Goal: Task Accomplishment & Management: Use online tool/utility

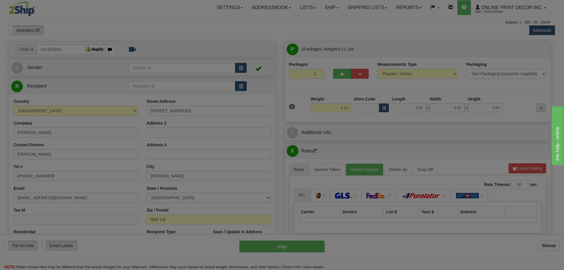
type input "JARVIS"
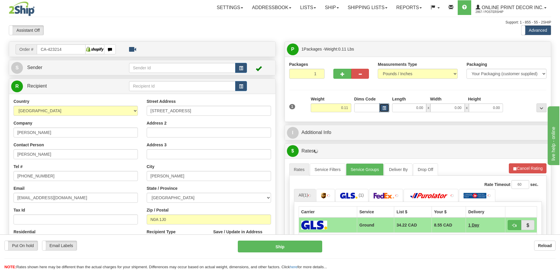
click at [387, 108] on button "button" at bounding box center [384, 107] width 10 height 9
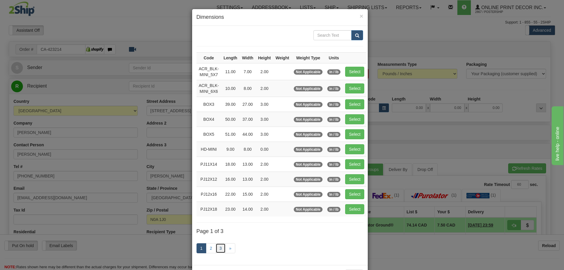
click at [219, 247] on link "3" at bounding box center [221, 248] width 10 height 10
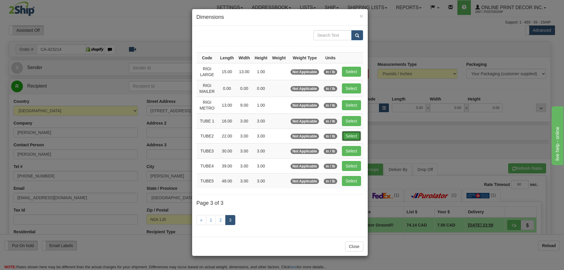
click at [356, 136] on button "Select" at bounding box center [351, 136] width 19 height 10
type input "TUBE2"
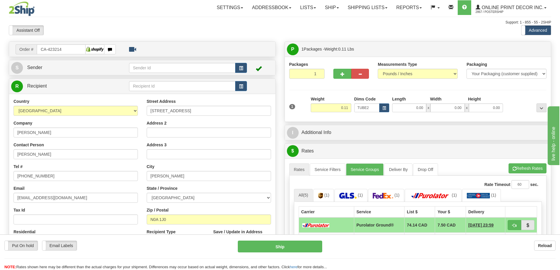
type input "22.00"
type input "3.00"
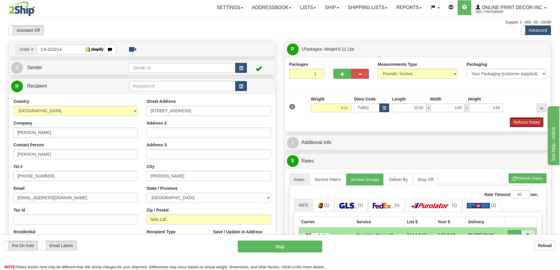
click at [521, 124] on button "Refresh Rates" at bounding box center [527, 122] width 34 height 10
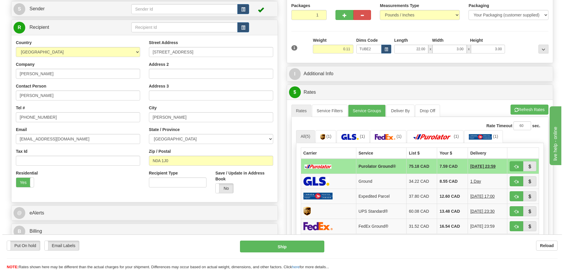
scroll to position [88, 0]
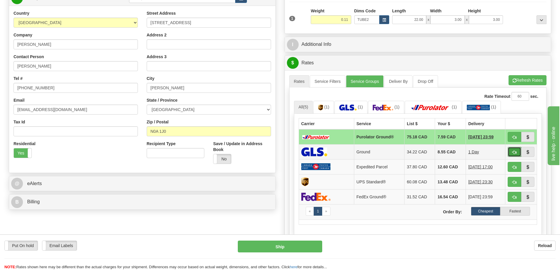
click at [512, 151] on button "button" at bounding box center [515, 152] width 14 height 10
type input "1"
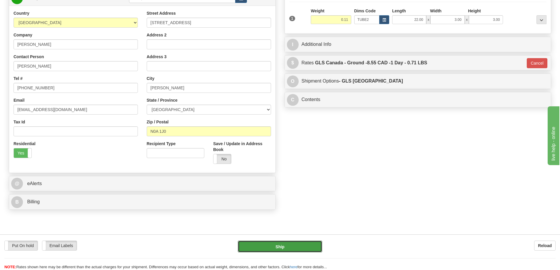
drag, startPoint x: 293, startPoint y: 242, endPoint x: 295, endPoint y: 238, distance: 3.7
click at [294, 240] on div "Put On hold Put On hold Email Labels Email Labels Edit Reload Ship Reload" at bounding box center [280, 253] width 560 height 36
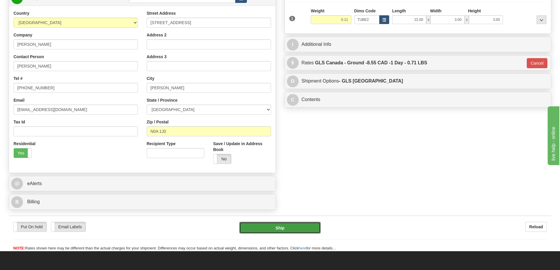
drag, startPoint x: 295, startPoint y: 225, endPoint x: 303, endPoint y: 218, distance: 11.2
click at [297, 223] on div "Put On hold Put On hold Email Labels Email Labels Edit Reload Ship Reload" at bounding box center [280, 234] width 542 height 36
click at [279, 229] on button "Ship" at bounding box center [279, 228] width 81 height 12
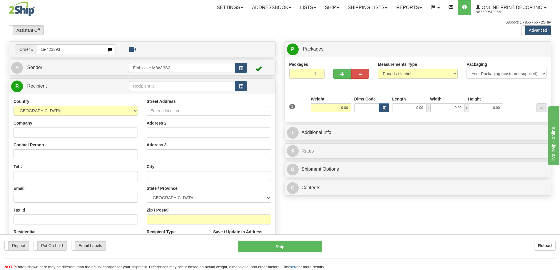
type input "ca-423393"
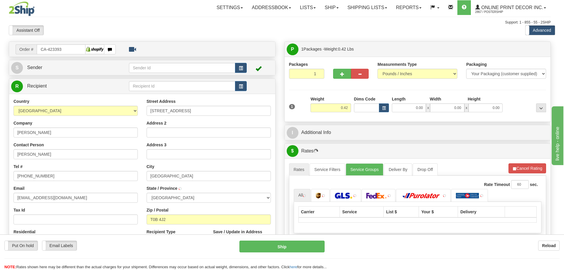
type input "BEAVER COUNTY"
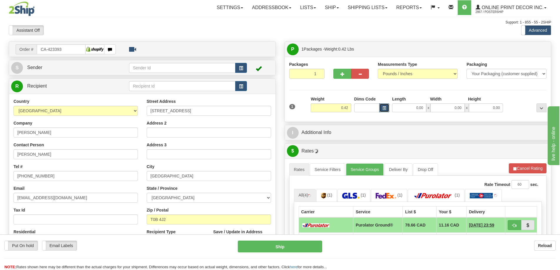
click at [385, 106] on button "button" at bounding box center [384, 107] width 10 height 9
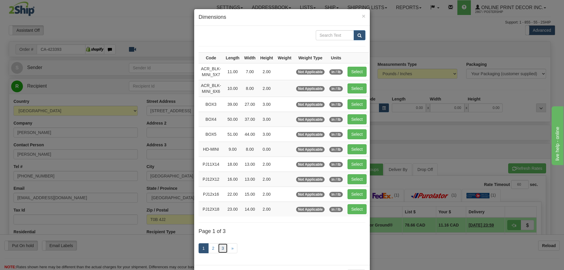
click at [218, 246] on link "3" at bounding box center [223, 248] width 10 height 10
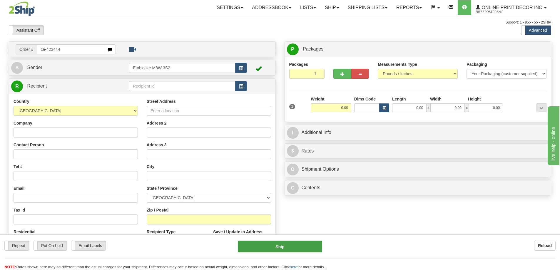
type input "ca-423444"
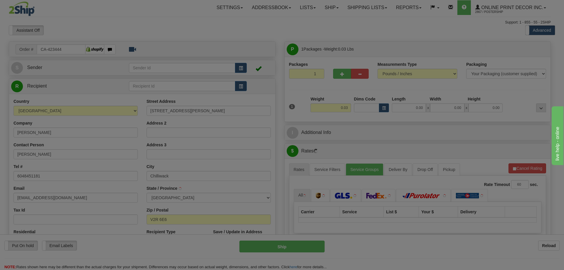
type input "CHILLIWACK"
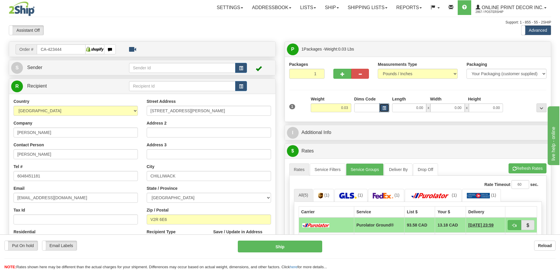
click at [387, 106] on button "button" at bounding box center [384, 107] width 10 height 9
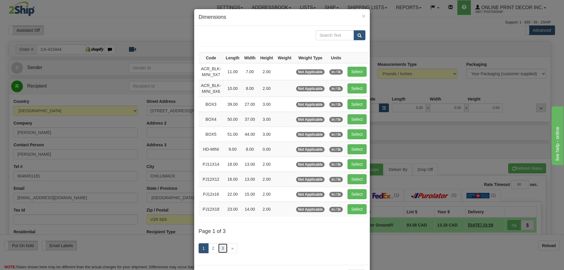
click at [219, 250] on link "3" at bounding box center [223, 248] width 10 height 10
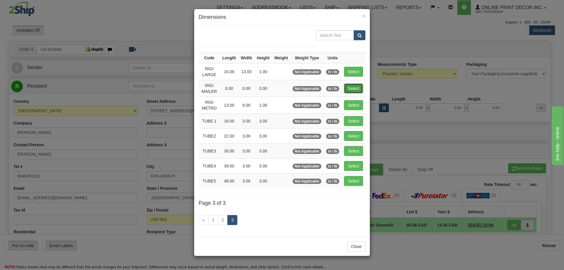
click at [354, 86] on button "Select" at bounding box center [353, 88] width 19 height 10
type input "RIGI MAILER"
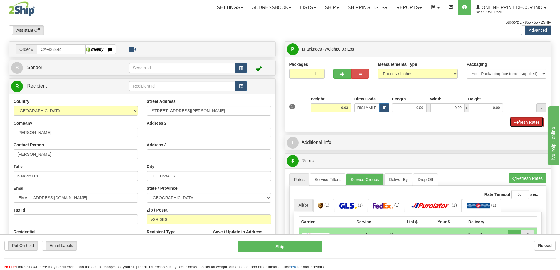
click at [520, 121] on button "Refresh Rates" at bounding box center [527, 122] width 34 height 10
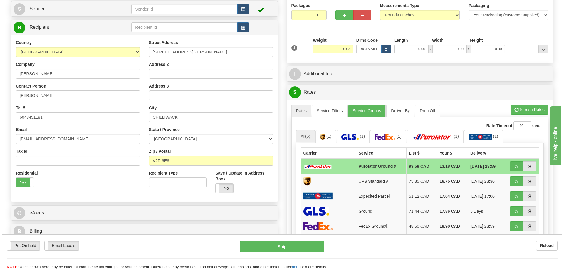
scroll to position [88, 0]
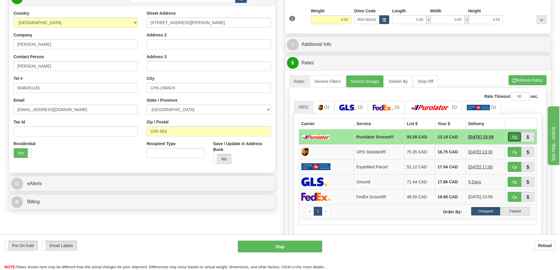
click at [517, 137] on button "button" at bounding box center [515, 137] width 14 height 10
type input "260"
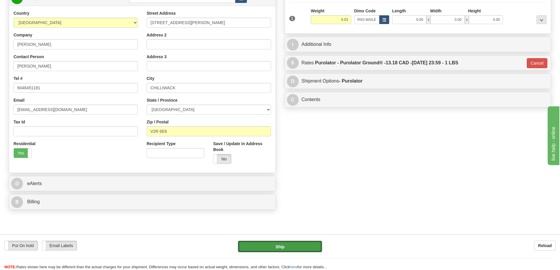
click at [305, 246] on button "Ship" at bounding box center [280, 247] width 84 height 12
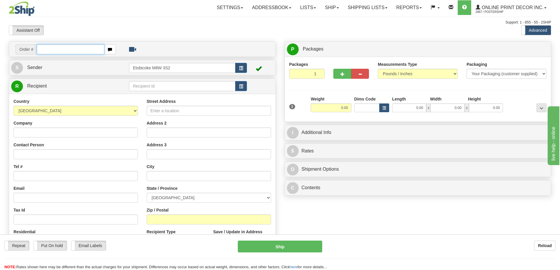
click at [47, 46] on input "text" at bounding box center [71, 49] width 68 height 10
type input "ca-423441"
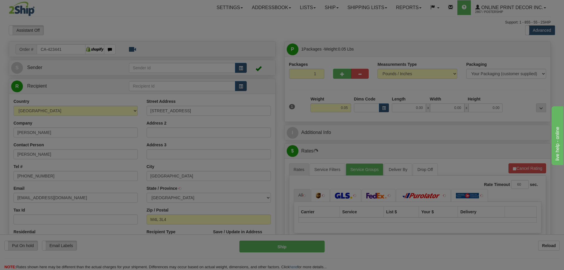
type input "TORONTO"
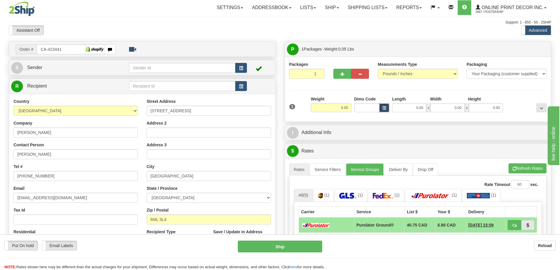
click at [387, 109] on button "button" at bounding box center [384, 107] width 10 height 9
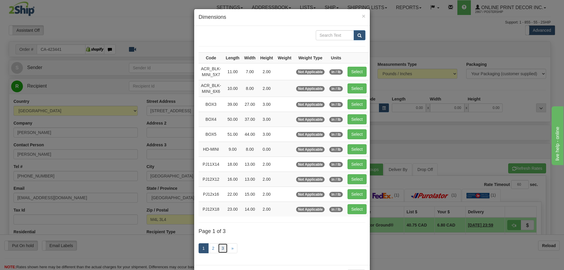
click at [219, 246] on link "3" at bounding box center [223, 248] width 10 height 10
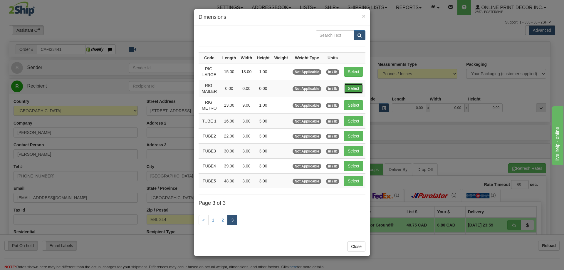
click at [355, 88] on button "Select" at bounding box center [353, 88] width 19 height 10
type input "RIGI MAILER"
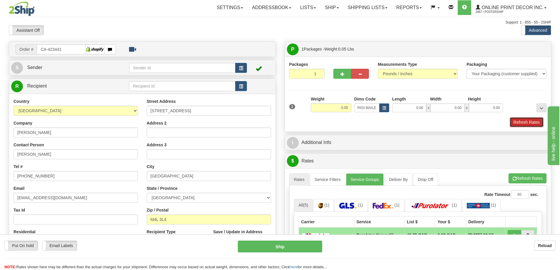
click at [523, 125] on button "Refresh Rates" at bounding box center [527, 122] width 34 height 10
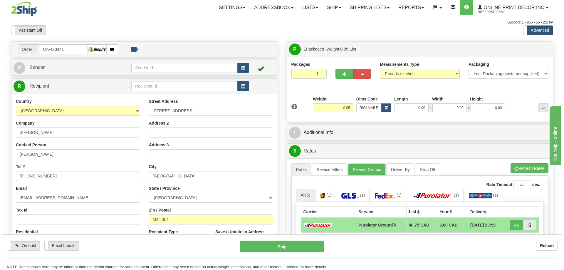
scroll to position [29, 0]
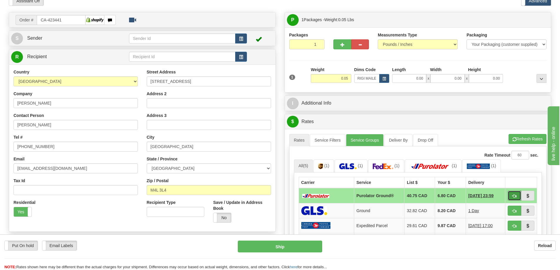
click at [518, 196] on button "button" at bounding box center [515, 196] width 14 height 10
type input "260"
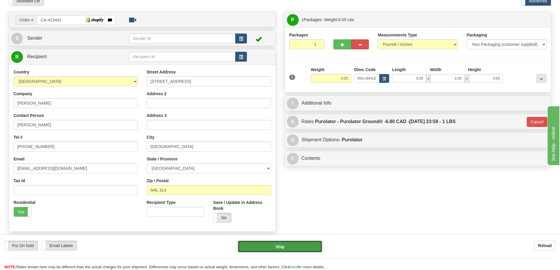
click at [285, 242] on button "Ship" at bounding box center [280, 247] width 84 height 12
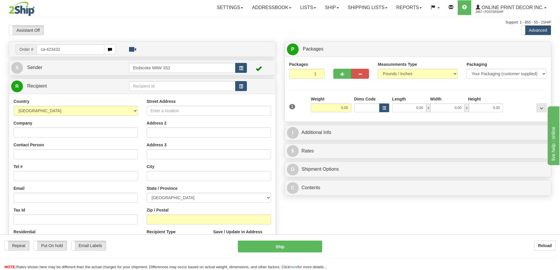
type input "ca-423432"
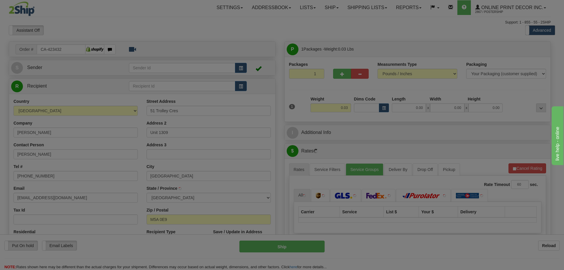
type input "[GEOGRAPHIC_DATA]"
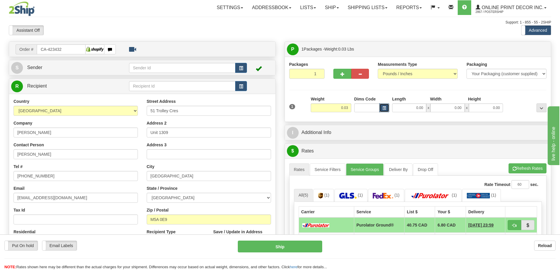
click at [382, 108] on span "button" at bounding box center [384, 108] width 4 height 3
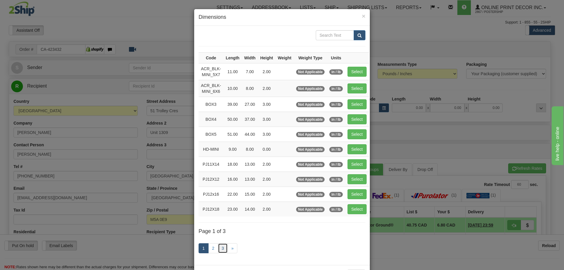
click at [221, 249] on link "3" at bounding box center [223, 248] width 10 height 10
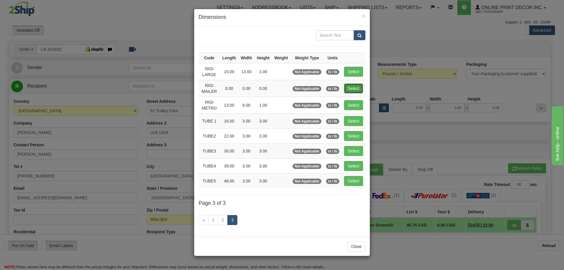
click at [358, 90] on button "Select" at bounding box center [353, 88] width 19 height 10
type input "RIGI MAILER"
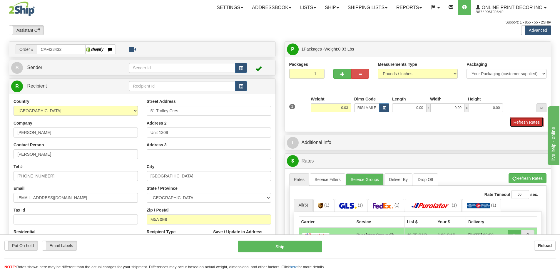
click at [520, 122] on button "Refresh Rates" at bounding box center [527, 122] width 34 height 10
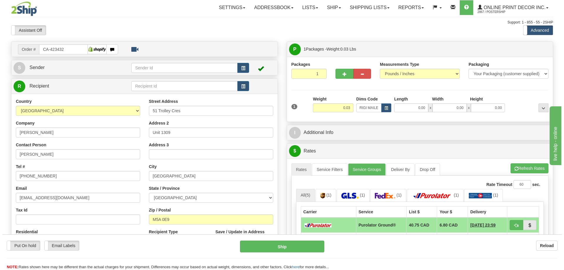
scroll to position [59, 0]
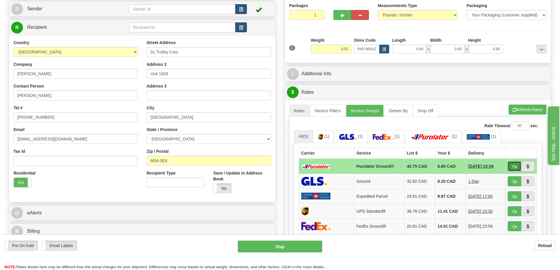
click at [510, 168] on button "button" at bounding box center [515, 166] width 14 height 10
type input "260"
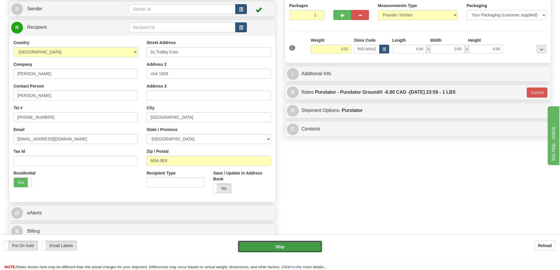
click at [293, 249] on button "Ship" at bounding box center [280, 247] width 84 height 12
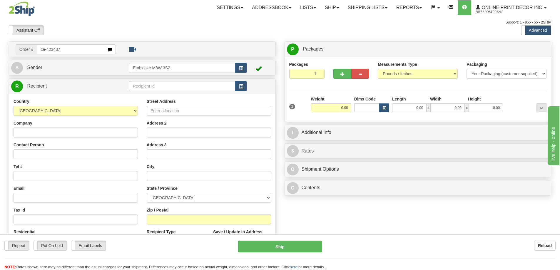
type input "ca-423437"
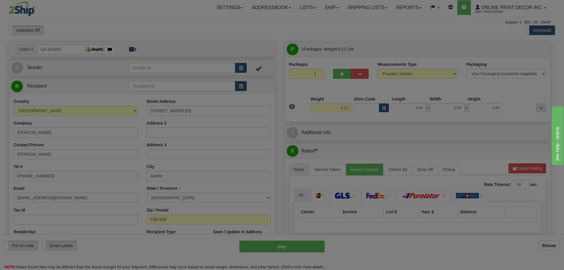
type input "AIRDRIE"
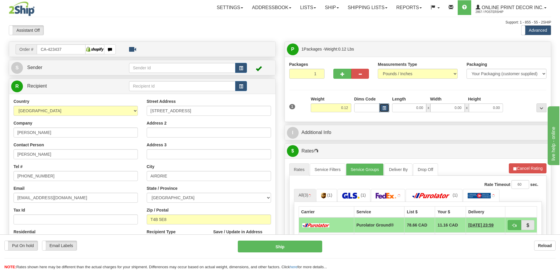
click at [385, 108] on span "button" at bounding box center [384, 108] width 4 height 3
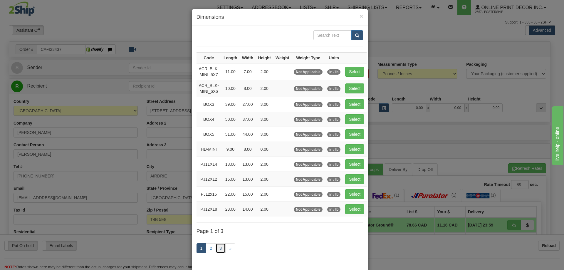
click at [221, 246] on link "3" at bounding box center [221, 248] width 10 height 10
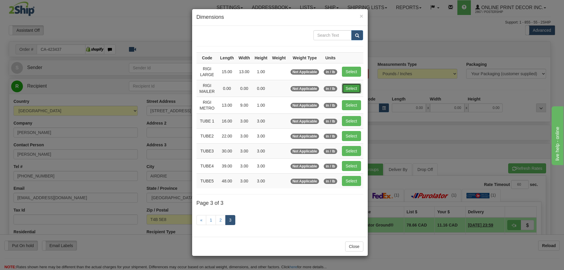
drag, startPoint x: 355, startPoint y: 83, endPoint x: 355, endPoint y: 77, distance: 6.8
click at [355, 77] on tbody "Code Length Width Height Weight Weight Type Units RIGI LARGE 15.00 13.00 1.00 N…" at bounding box center [280, 120] width 167 height 136
click at [353, 90] on button "Select" at bounding box center [351, 88] width 19 height 10
type input "RIGI MAILER"
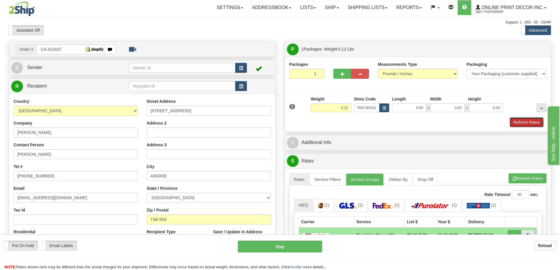
click at [525, 126] on button "Refresh Rates" at bounding box center [527, 122] width 34 height 10
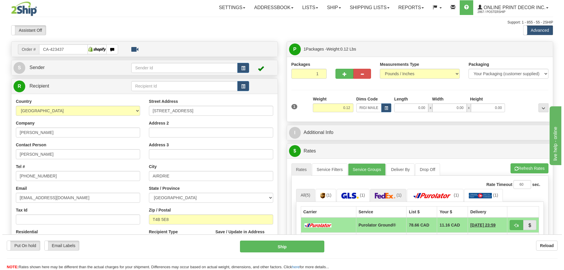
scroll to position [59, 0]
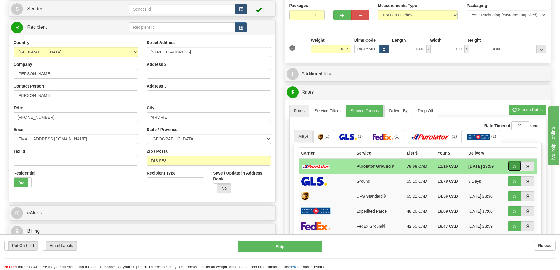
click at [514, 168] on span "button" at bounding box center [514, 167] width 4 height 4
type input "260"
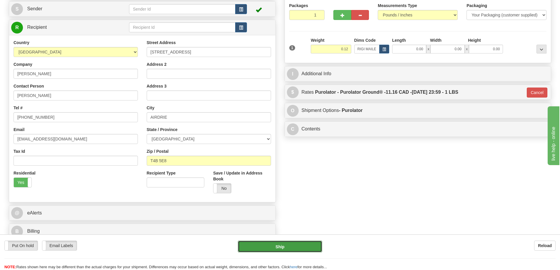
click at [291, 246] on button "Ship" at bounding box center [280, 247] width 84 height 12
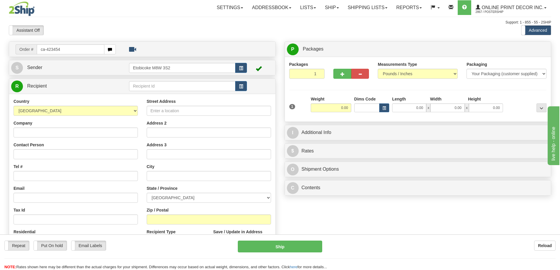
type input "ca-423454"
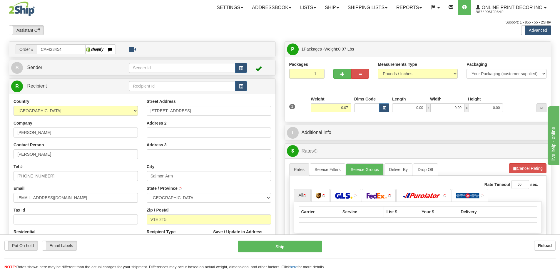
type input "SALMON ARM"
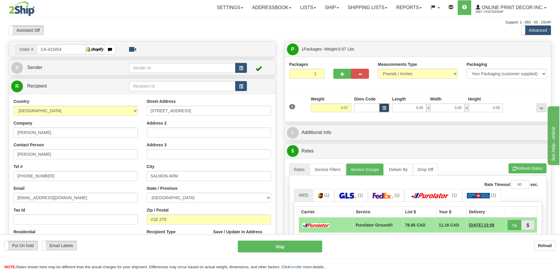
click at [383, 108] on span "button" at bounding box center [384, 108] width 4 height 3
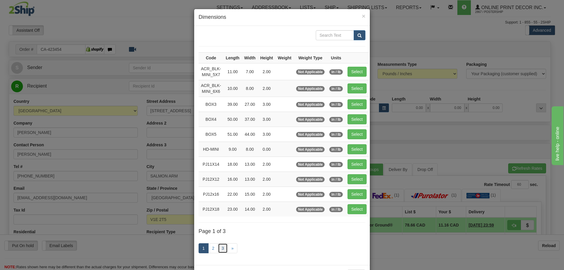
click at [219, 250] on link "3" at bounding box center [223, 248] width 10 height 10
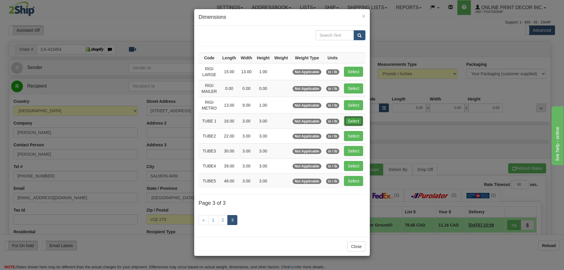
click at [352, 118] on button "Select" at bounding box center [353, 121] width 19 height 10
type input "TUBE 1"
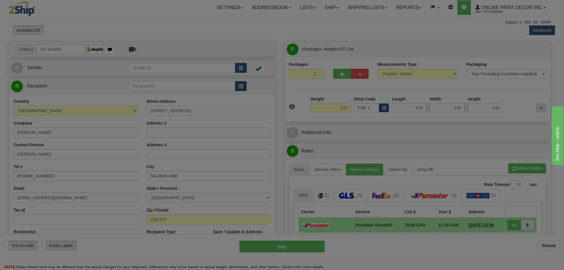
type input "16.00"
type input "3.00"
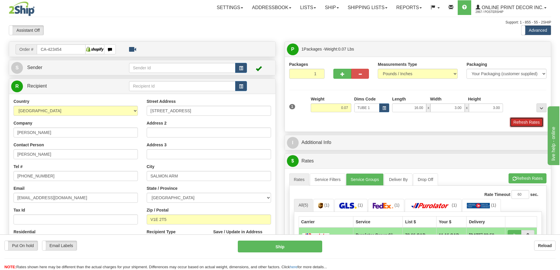
click at [520, 121] on button "Refresh Rates" at bounding box center [527, 122] width 34 height 10
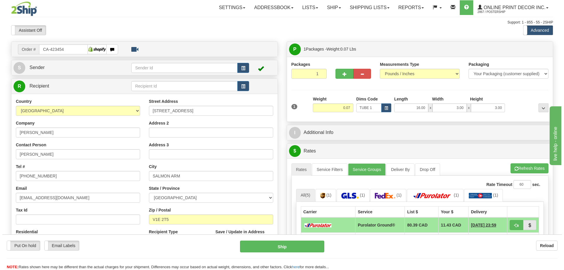
scroll to position [59, 0]
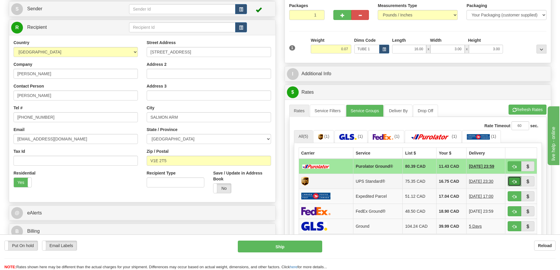
click at [512, 181] on span "button" at bounding box center [514, 182] width 4 height 4
type input "11"
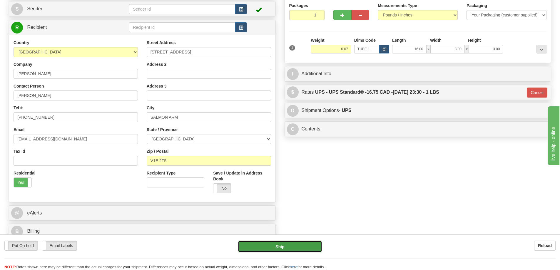
click at [306, 248] on button "Ship" at bounding box center [280, 247] width 84 height 12
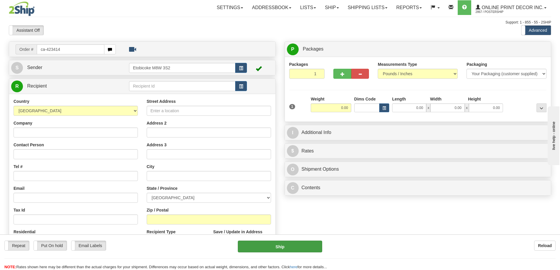
type input "ca-423414"
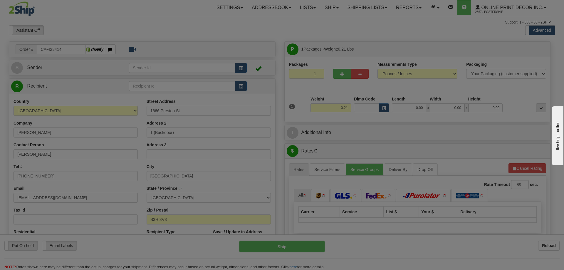
type input "[GEOGRAPHIC_DATA]"
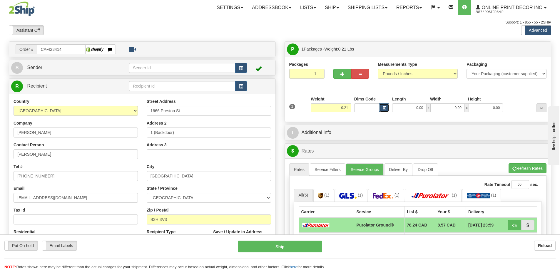
click at [385, 108] on span "button" at bounding box center [384, 108] width 4 height 3
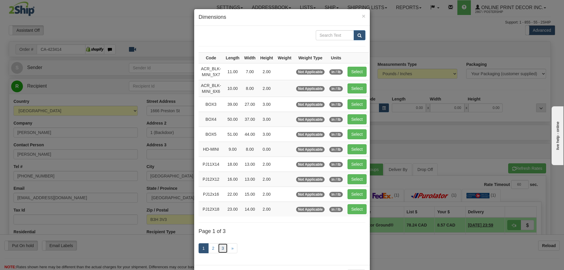
click at [219, 245] on link "3" at bounding box center [223, 248] width 10 height 10
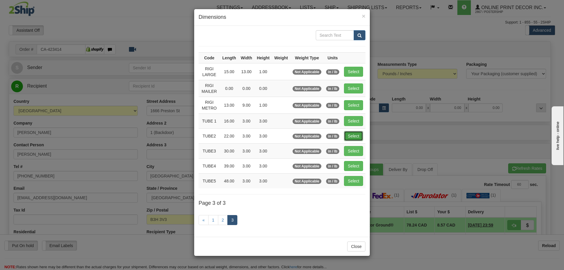
click at [348, 136] on button "Select" at bounding box center [353, 136] width 19 height 10
type input "TUBE2"
type input "22.00"
type input "3.00"
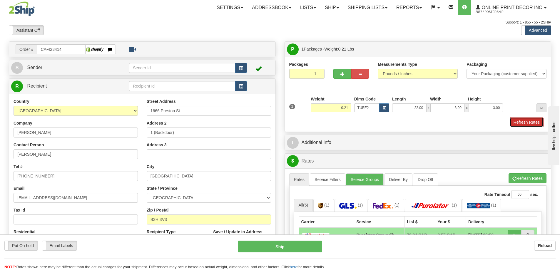
click at [520, 120] on button "Refresh Rates" at bounding box center [527, 122] width 34 height 10
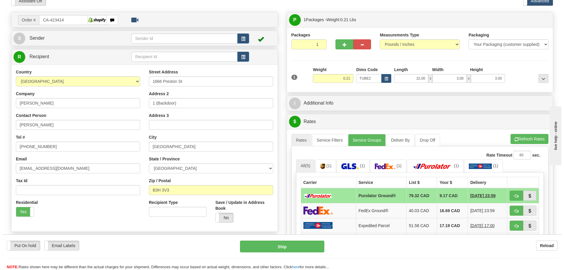
scroll to position [88, 0]
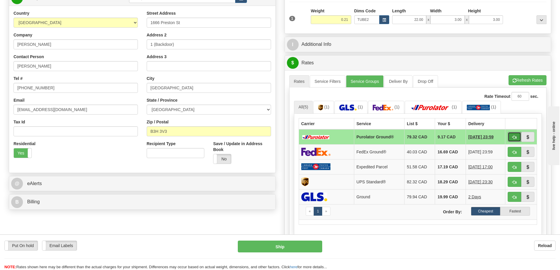
click at [514, 135] on button "button" at bounding box center [515, 137] width 14 height 10
type input "260"
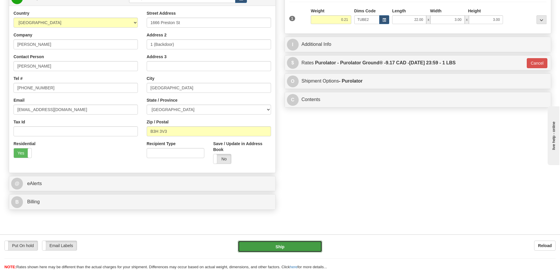
click at [302, 245] on button "Ship" at bounding box center [280, 247] width 84 height 12
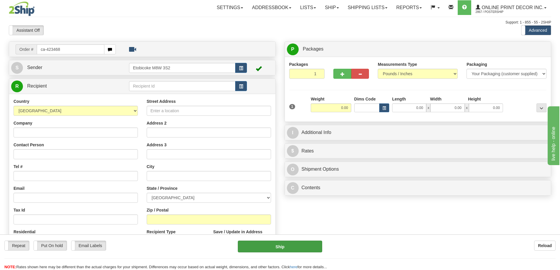
type input "ca-423468"
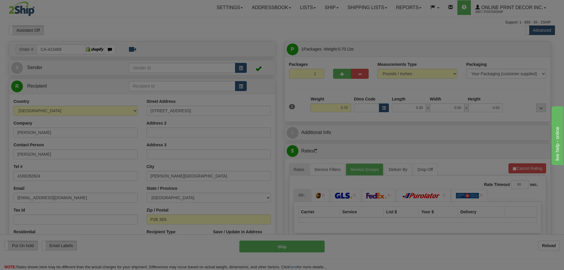
type input "[PERSON_NAME][GEOGRAPHIC_DATA]"
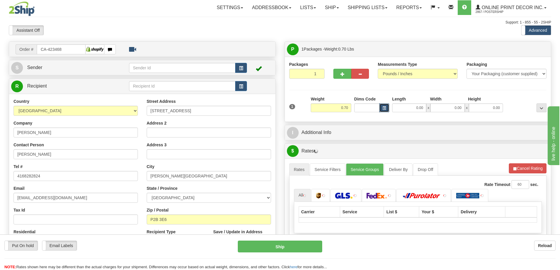
click at [383, 109] on span "button" at bounding box center [384, 108] width 4 height 3
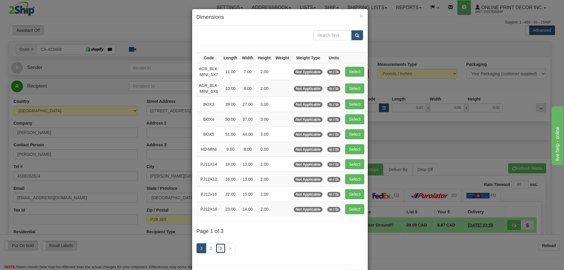
click at [220, 248] on link "3" at bounding box center [221, 248] width 10 height 10
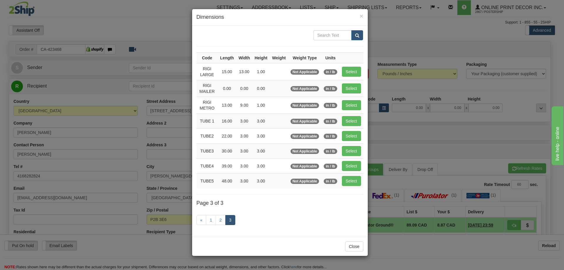
click at [362, 71] on td "Select" at bounding box center [352, 71] width 24 height 17
click at [361, 71] on button "Select" at bounding box center [351, 72] width 19 height 10
type input "RIGI LARGE"
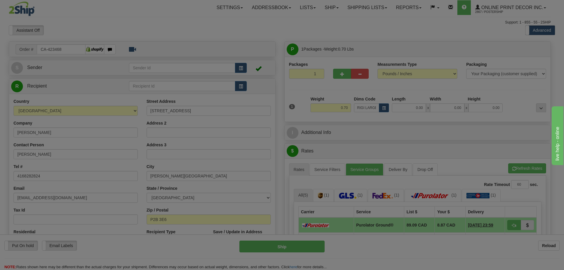
type input "15.00"
type input "13.00"
type input "1.00"
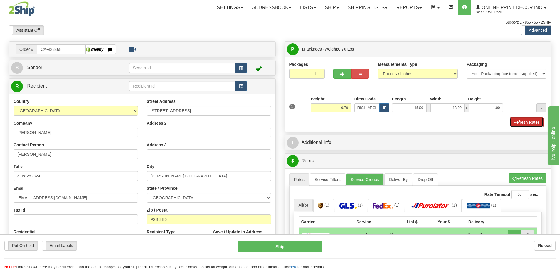
click at [527, 121] on button "Refresh Rates" at bounding box center [527, 122] width 34 height 10
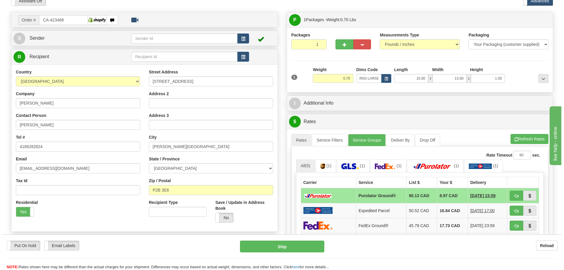
scroll to position [88, 0]
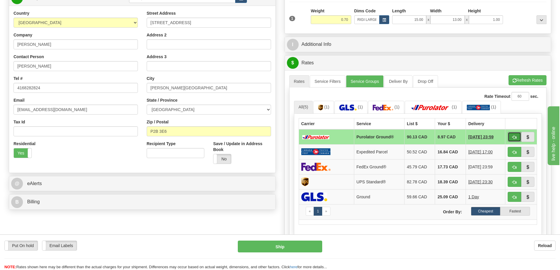
click at [517, 136] on button "button" at bounding box center [515, 137] width 14 height 10
type input "260"
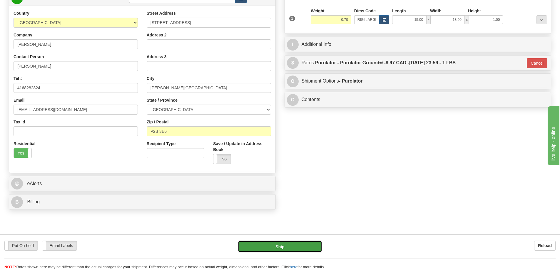
click at [304, 248] on button "Ship" at bounding box center [280, 247] width 84 height 12
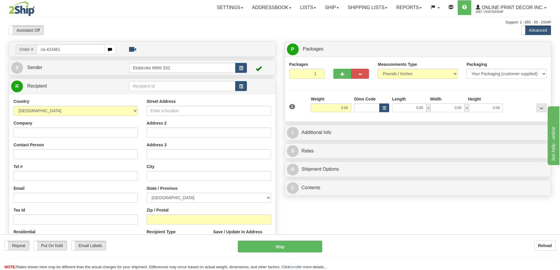
type input "ca-423461"
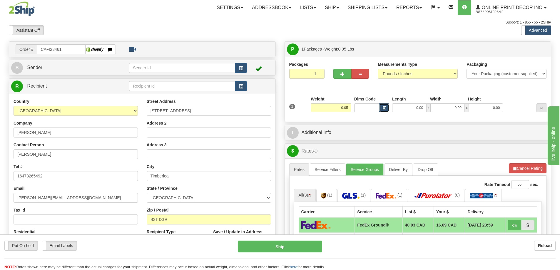
click at [388, 107] on button "button" at bounding box center [384, 107] width 10 height 9
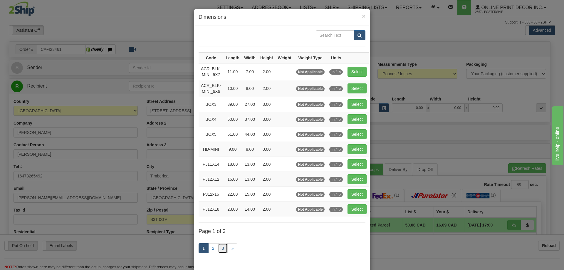
click at [218, 245] on link "3" at bounding box center [223, 248] width 10 height 10
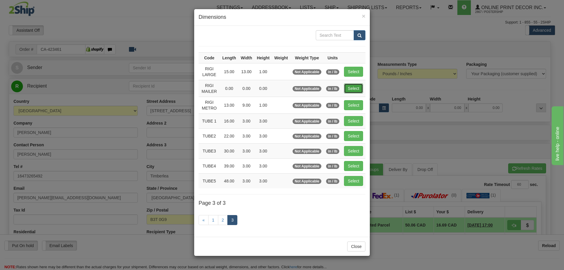
click at [355, 88] on button "Select" at bounding box center [353, 88] width 19 height 10
type input "RIGI MAILER"
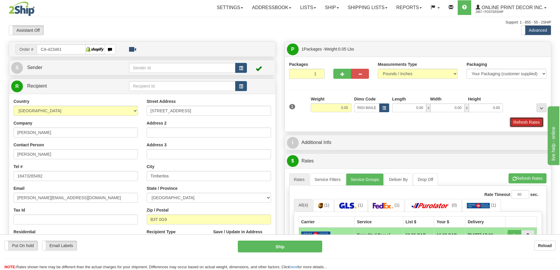
click at [527, 124] on button "Refresh Rates" at bounding box center [527, 122] width 34 height 10
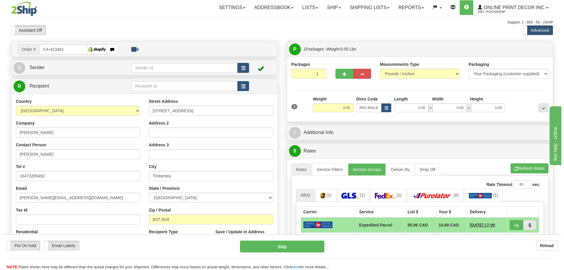
scroll to position [29, 0]
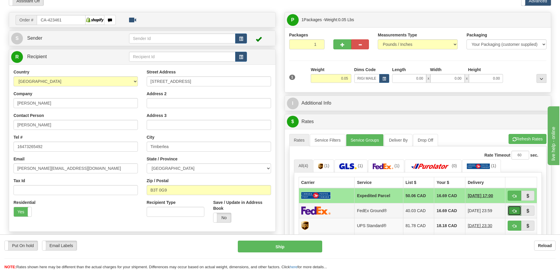
click at [510, 209] on button "button" at bounding box center [515, 211] width 14 height 10
type input "92"
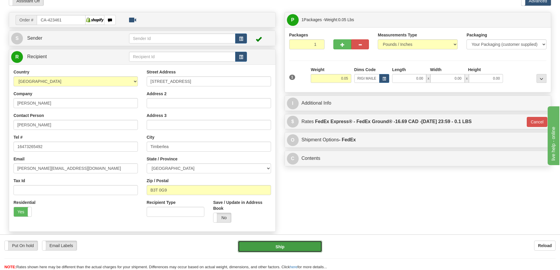
click at [312, 250] on button "Ship" at bounding box center [280, 247] width 84 height 12
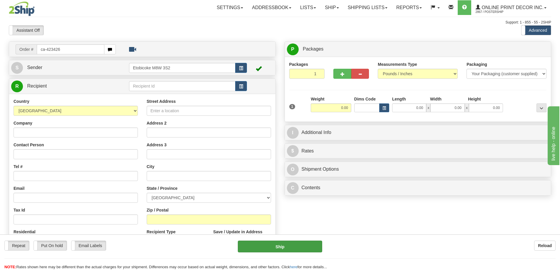
type input "ca-423426"
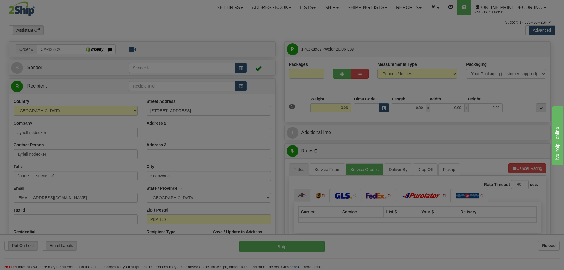
type input "KAGAWONG"
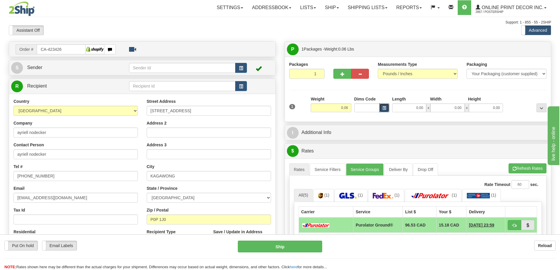
click at [385, 108] on span "button" at bounding box center [384, 108] width 4 height 3
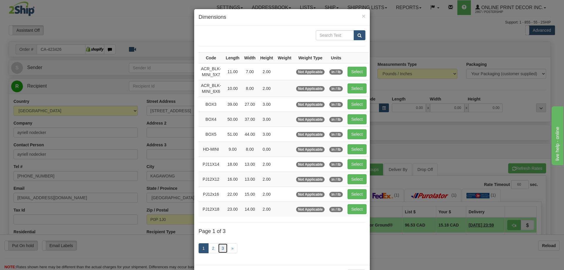
click at [218, 247] on link "3" at bounding box center [223, 248] width 10 height 10
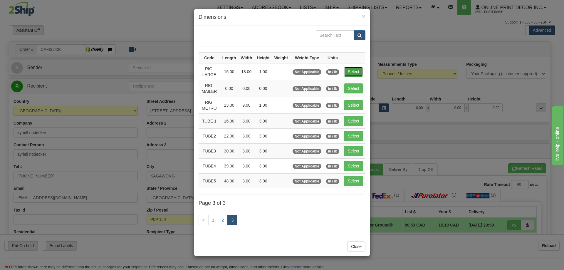
click at [354, 71] on button "Select" at bounding box center [353, 72] width 19 height 10
type input "RIGI LARGE"
type input "15.00"
type input "13.00"
type input "1.00"
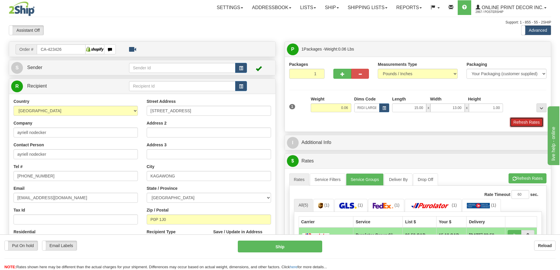
click at [523, 123] on button "Refresh Rates" at bounding box center [527, 122] width 34 height 10
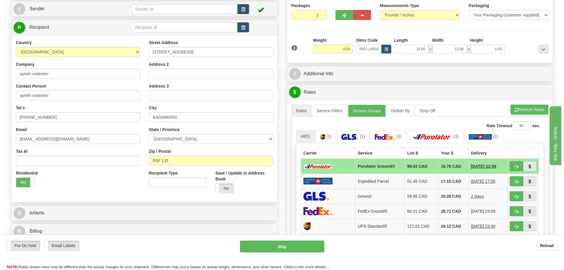
scroll to position [88, 0]
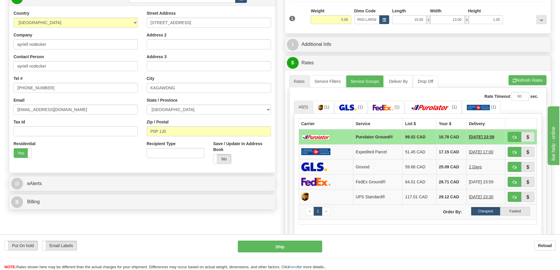
click at [507, 135] on td at bounding box center [521, 136] width 32 height 15
click at [510, 137] on button "button" at bounding box center [515, 137] width 14 height 10
type input "260"
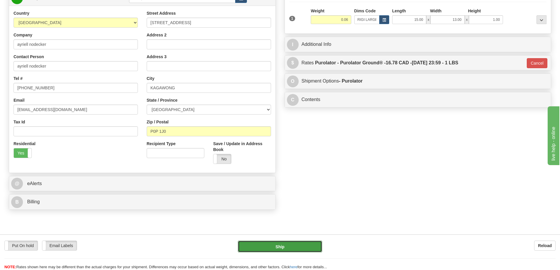
click at [289, 245] on button "Ship" at bounding box center [280, 247] width 84 height 12
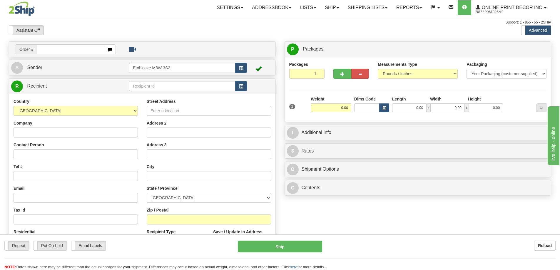
click at [45, 50] on input "text" at bounding box center [71, 49] width 68 height 10
type input "us-56062"
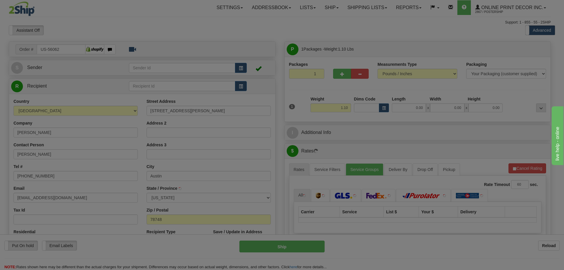
type input "AUSTIN"
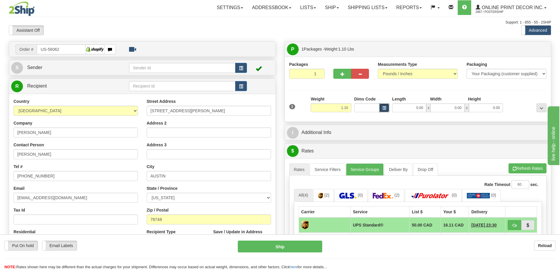
click at [387, 109] on button "button" at bounding box center [384, 107] width 10 height 9
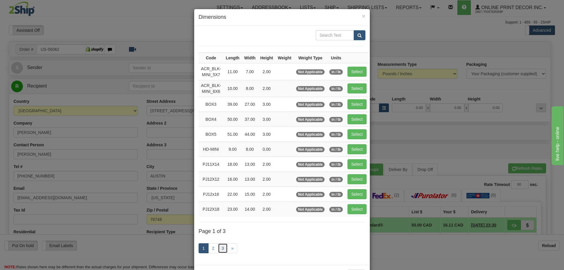
click at [220, 250] on link "3" at bounding box center [223, 248] width 10 height 10
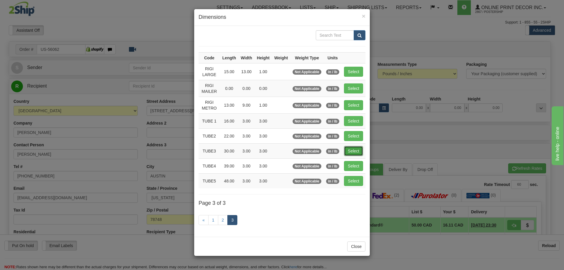
click at [352, 151] on button "Select" at bounding box center [353, 151] width 19 height 10
type input "TUBE3"
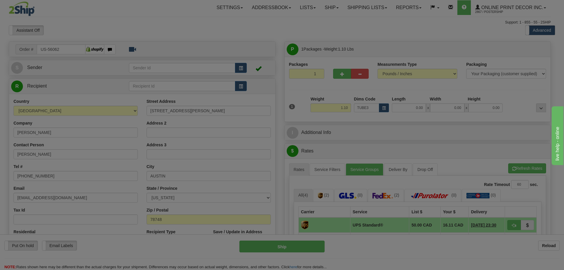
type input "30.00"
type input "3.00"
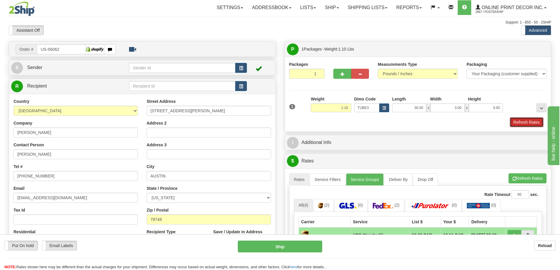
click at [515, 122] on button "Refresh Rates" at bounding box center [527, 122] width 34 height 10
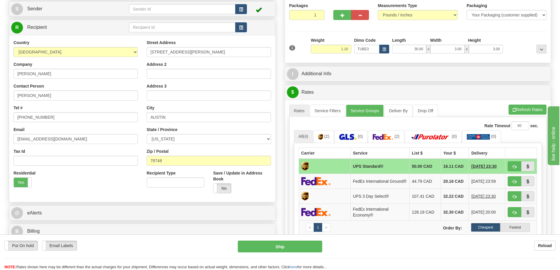
scroll to position [88, 0]
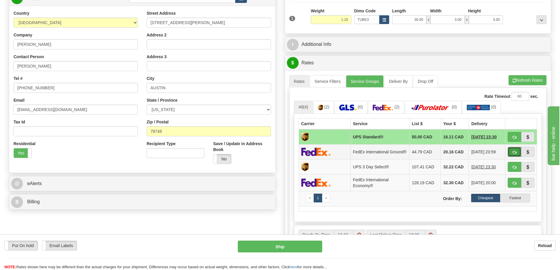
click at [517, 151] on button "button" at bounding box center [515, 152] width 14 height 10
type input "92"
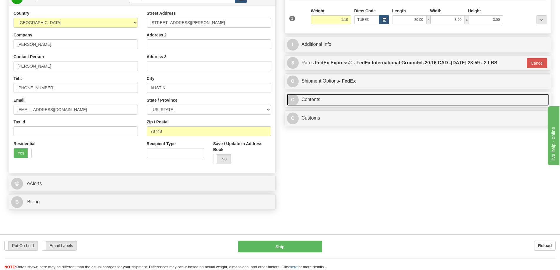
click at [337, 100] on link "C Contents" at bounding box center [418, 100] width 262 height 12
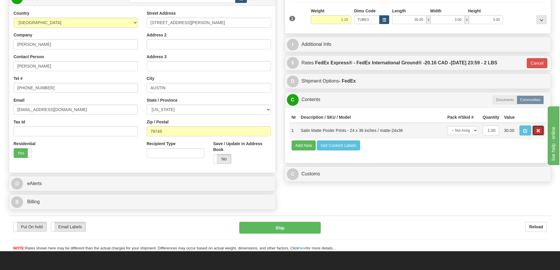
click at [539, 130] on button "button" at bounding box center [538, 131] width 12 height 10
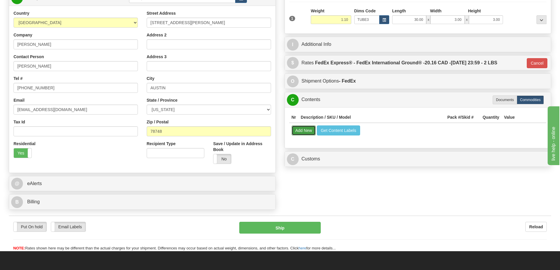
click at [302, 131] on button "Add New" at bounding box center [304, 131] width 24 height 10
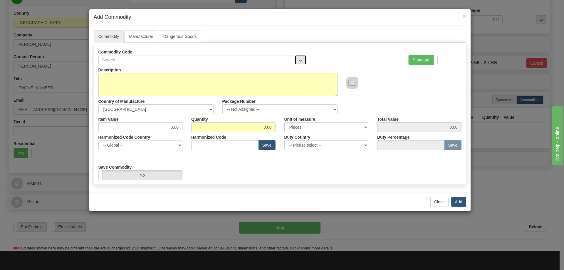
click at [303, 57] on button "button" at bounding box center [301, 60] width 12 height 10
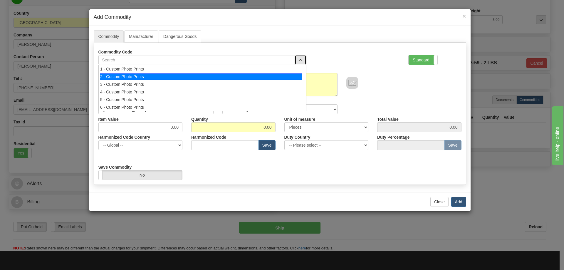
click at [294, 73] on div "2 - Custom Photo Prints" at bounding box center [201, 76] width 203 height 6
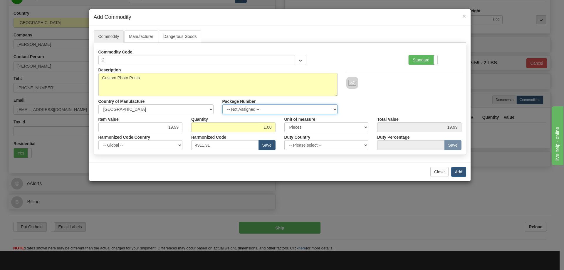
click at [331, 108] on select "-- Not Assigned -- Item 1" at bounding box center [280, 109] width 115 height 10
select select "0"
click at [223, 104] on select "-- Not Assigned -- Item 1" at bounding box center [280, 109] width 115 height 10
click at [457, 172] on button "Add" at bounding box center [459, 172] width 15 height 10
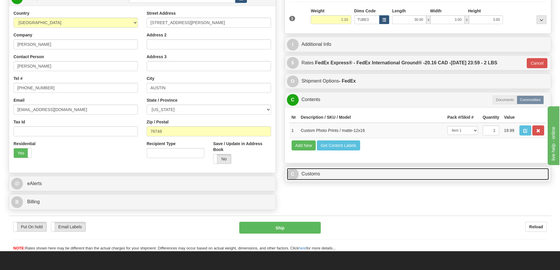
click at [392, 173] on link "C Customs" at bounding box center [418, 174] width 262 height 12
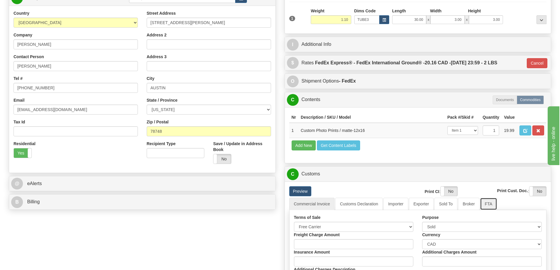
click at [487, 204] on link "FTA" at bounding box center [488, 204] width 17 height 12
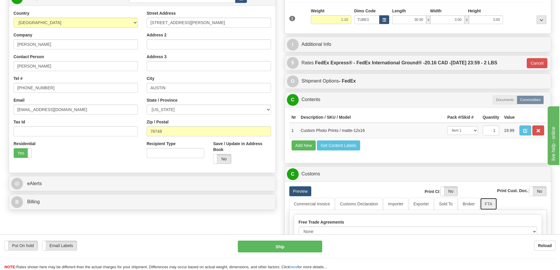
scroll to position [147, 0]
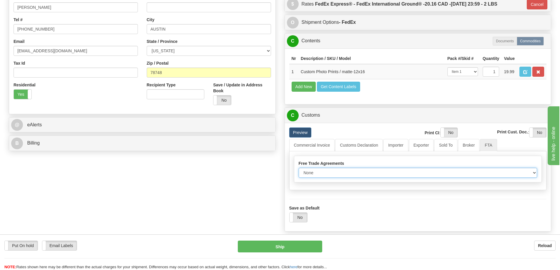
click at [532, 174] on select "None Other USMCA CETA CUKTCA" at bounding box center [418, 173] width 239 height 10
select select "1"
click at [299, 170] on select "None Other USMCA CETA CUKTCA" at bounding box center [418, 173] width 239 height 10
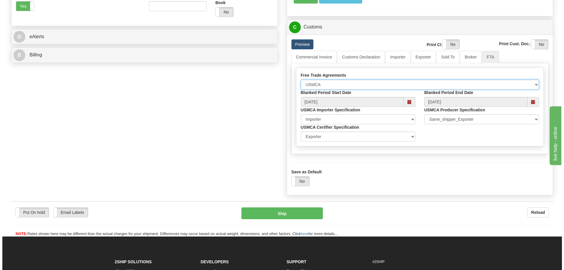
scroll to position [265, 0]
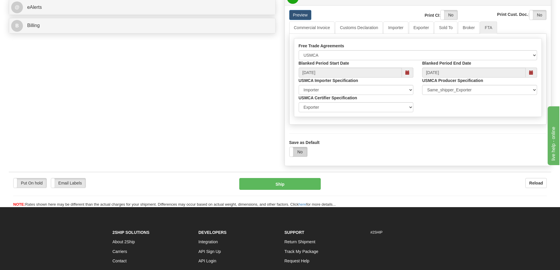
click at [300, 153] on label "No" at bounding box center [299, 151] width 18 height 9
click at [278, 186] on button "Ship" at bounding box center [279, 184] width 81 height 12
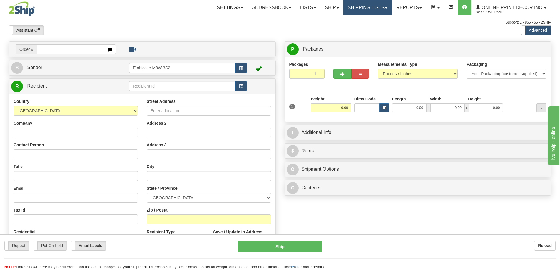
click at [363, 8] on link "Shipping lists" at bounding box center [367, 7] width 49 height 15
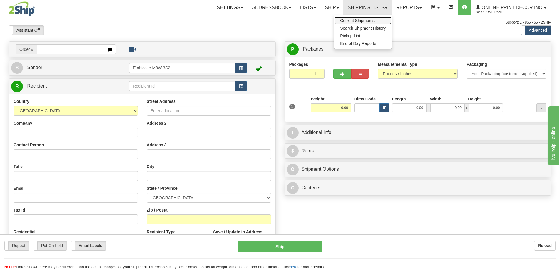
click at [354, 20] on span "Current Shipments" at bounding box center [357, 20] width 34 height 5
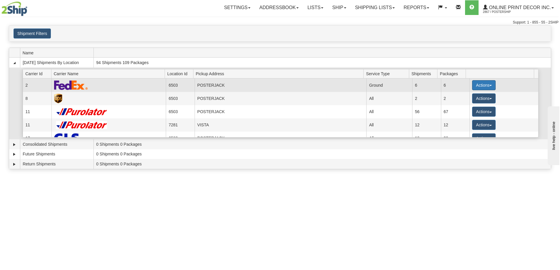
click at [482, 84] on button "Actions" at bounding box center [484, 85] width 24 height 10
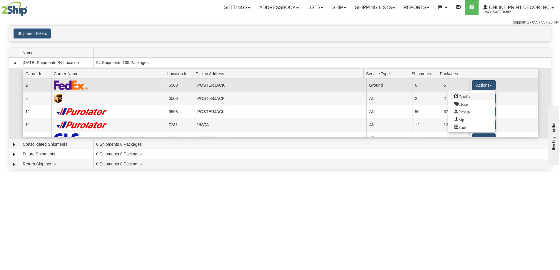
click at [458, 97] on span "Details" at bounding box center [462, 96] width 16 height 4
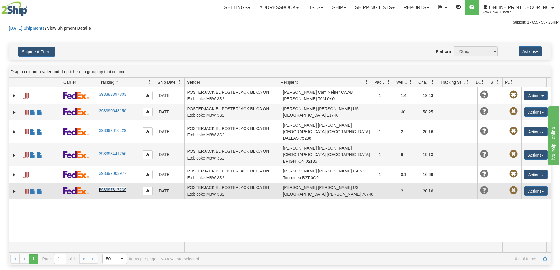
click at [103, 188] on link "393397317239" at bounding box center [112, 190] width 27 height 5
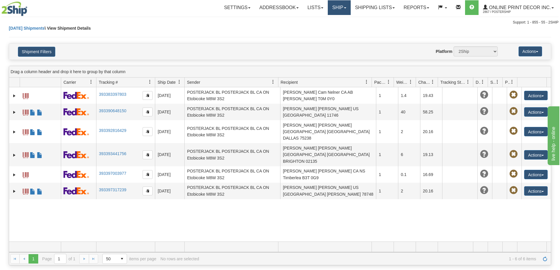
click at [331, 7] on link "Ship" at bounding box center [339, 7] width 23 height 15
click at [312, 21] on span "Ship Screen" at bounding box center [314, 20] width 22 height 5
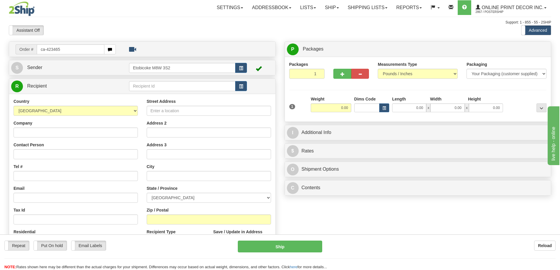
type input "ca-423465"
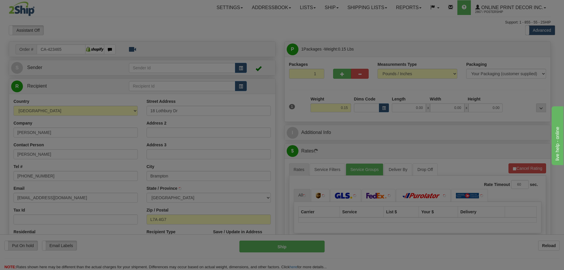
type input "BRAMPTON"
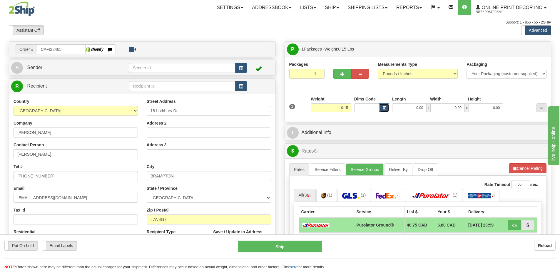
click at [385, 109] on span "button" at bounding box center [384, 108] width 4 height 3
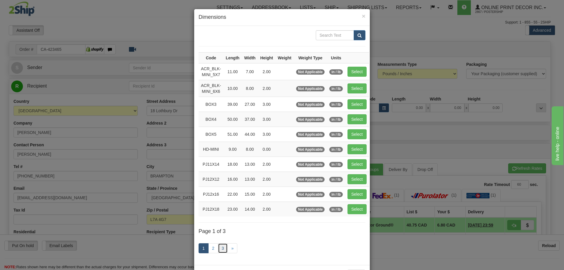
click at [220, 247] on link "3" at bounding box center [223, 248] width 10 height 10
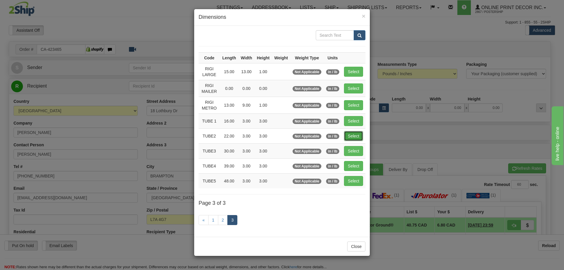
click at [352, 137] on button "Select" at bounding box center [353, 136] width 19 height 10
type input "TUBE2"
type input "22.00"
type input "3.00"
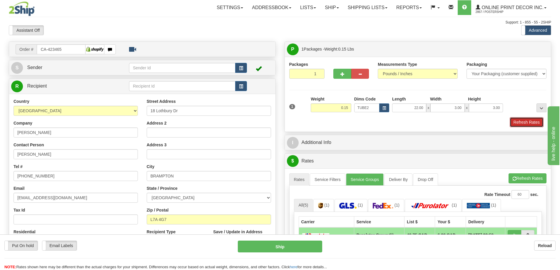
click at [519, 124] on button "Refresh Rates" at bounding box center [527, 122] width 34 height 10
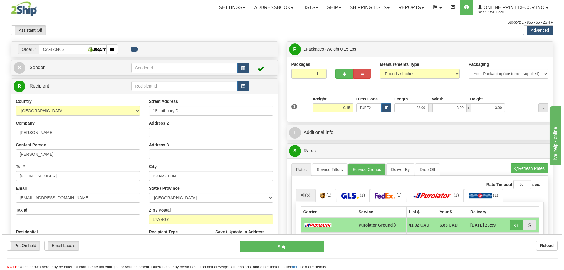
scroll to position [59, 0]
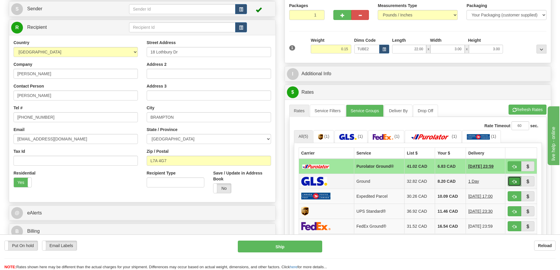
click at [518, 179] on button "button" at bounding box center [515, 181] width 14 height 10
type input "1"
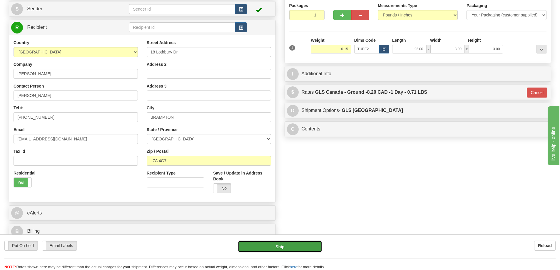
click at [314, 245] on button "Ship" at bounding box center [280, 247] width 84 height 12
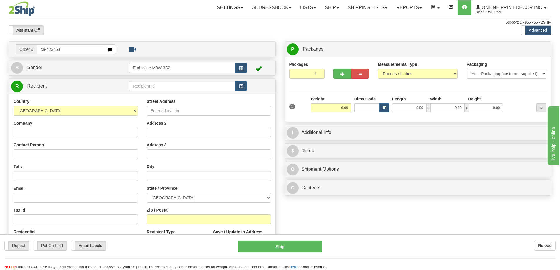
type input "ca-423463"
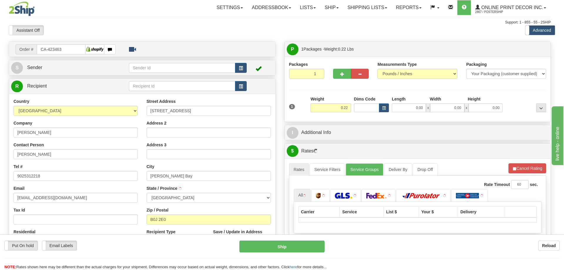
type input "[PERSON_NAME] BAY"
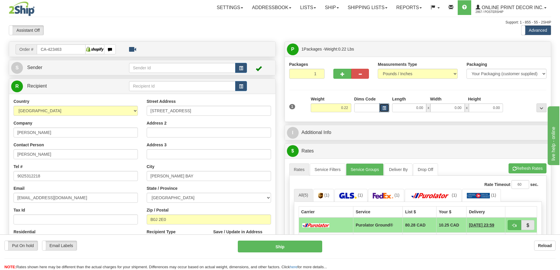
click at [381, 108] on button "button" at bounding box center [384, 107] width 10 height 9
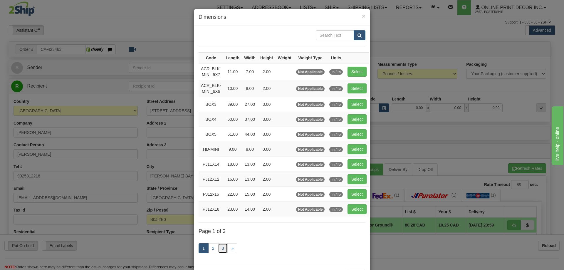
click at [223, 247] on link "3" at bounding box center [223, 248] width 10 height 10
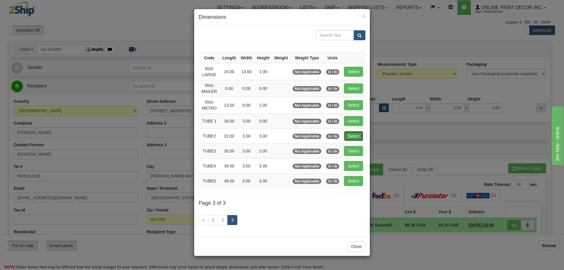
click at [355, 135] on button "Select" at bounding box center [353, 136] width 19 height 10
type input "TUBE2"
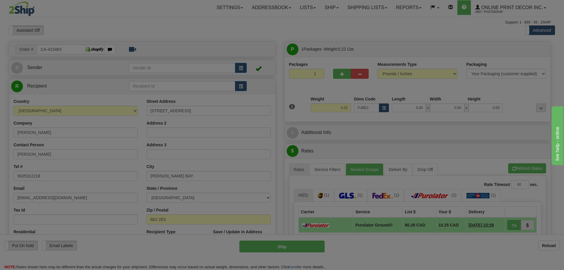
type input "22.00"
type input "3.00"
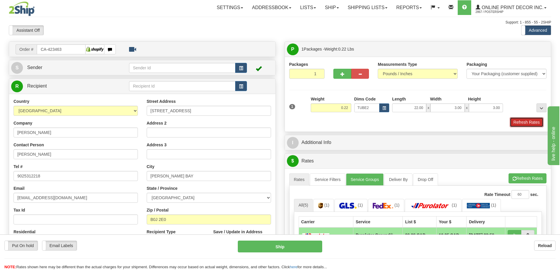
click at [524, 123] on button "Refresh Rates" at bounding box center [527, 122] width 34 height 10
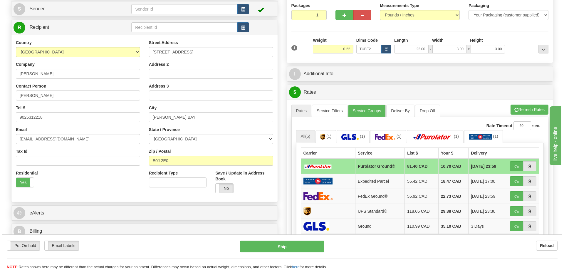
scroll to position [88, 0]
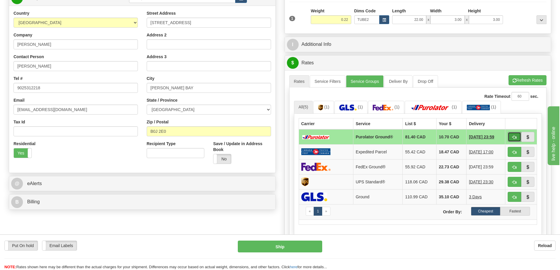
click at [516, 137] on span "button" at bounding box center [514, 138] width 4 height 4
type input "260"
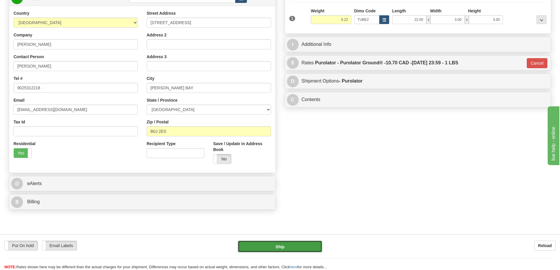
click at [307, 252] on button "Ship" at bounding box center [280, 247] width 84 height 12
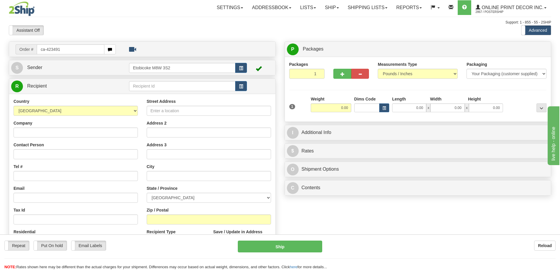
type input "ca-423491"
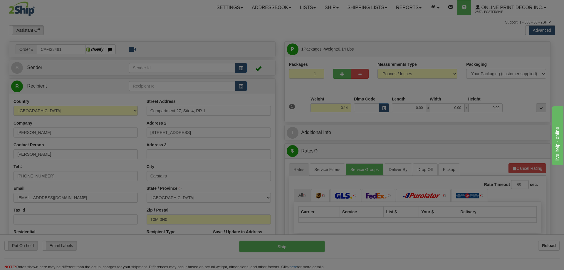
type input "CARSTAIRS"
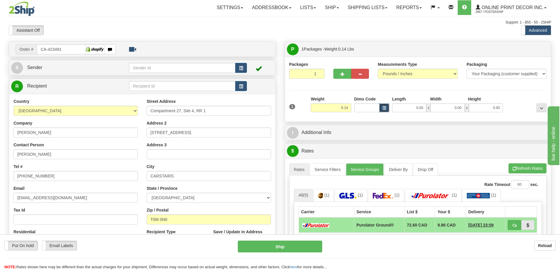
click at [383, 108] on span "button" at bounding box center [384, 108] width 4 height 3
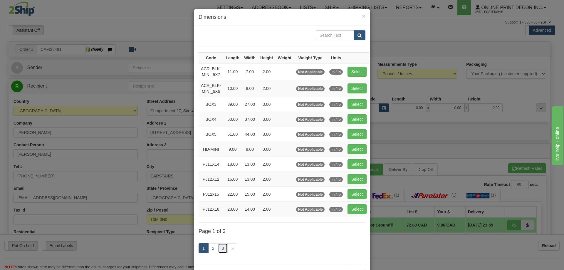
click at [223, 249] on link "3" at bounding box center [223, 248] width 10 height 10
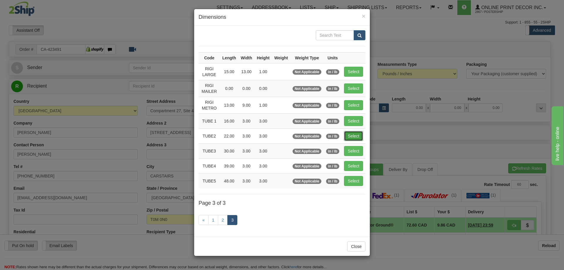
click at [351, 131] on button "Select" at bounding box center [353, 136] width 19 height 10
type input "TUBE2"
type input "22.00"
type input "3.00"
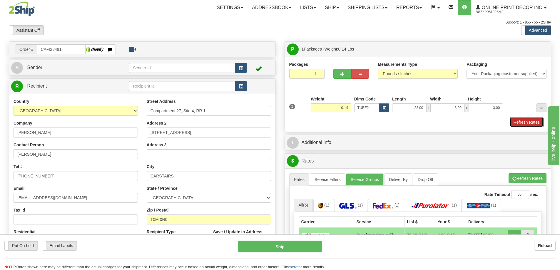
click at [525, 124] on button "Refresh Rates" at bounding box center [527, 122] width 34 height 10
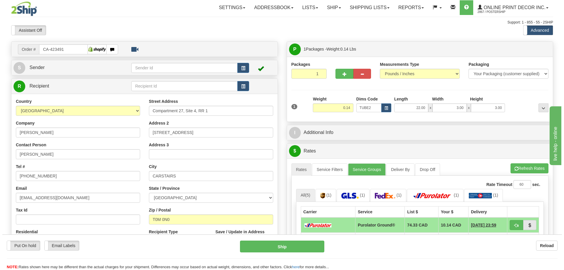
scroll to position [59, 0]
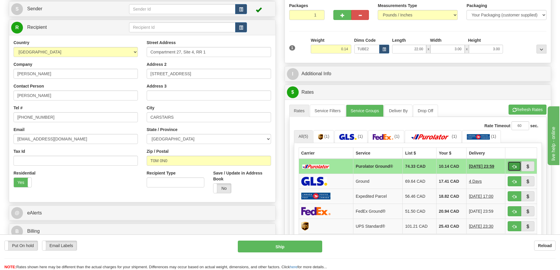
click at [511, 164] on button "button" at bounding box center [515, 166] width 14 height 10
type input "260"
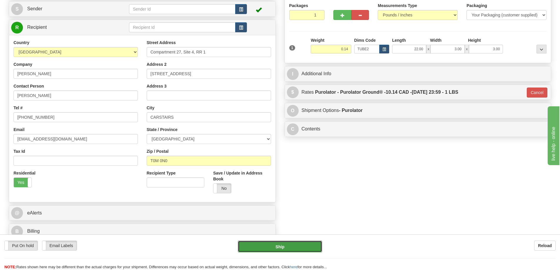
click at [309, 247] on button "Ship" at bounding box center [280, 247] width 84 height 12
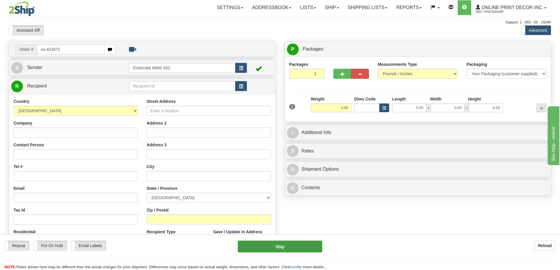
type input "ca-423471"
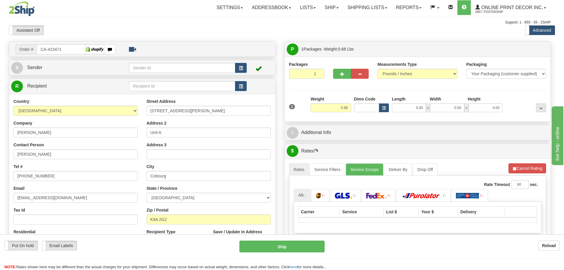
type input "COBOURG"
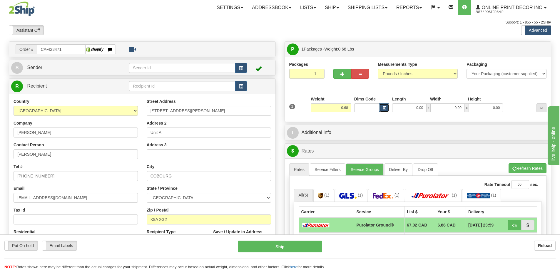
click at [384, 106] on button "button" at bounding box center [384, 107] width 10 height 9
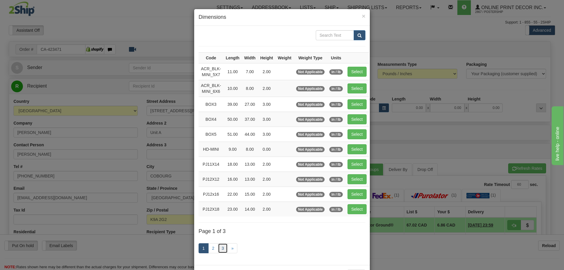
click at [220, 248] on link "3" at bounding box center [223, 248] width 10 height 10
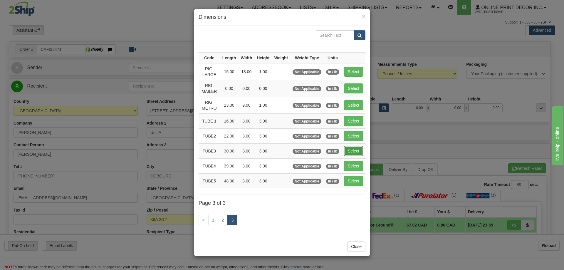
click at [356, 146] on button "Select" at bounding box center [353, 151] width 19 height 10
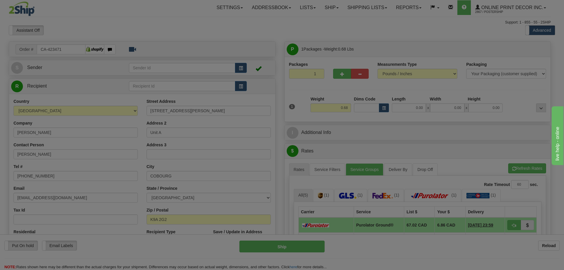
type input "TUBE3"
type input "30.00"
type input "3.00"
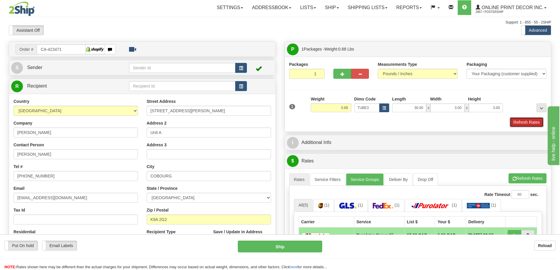
click at [520, 122] on button "Refresh Rates" at bounding box center [527, 122] width 34 height 10
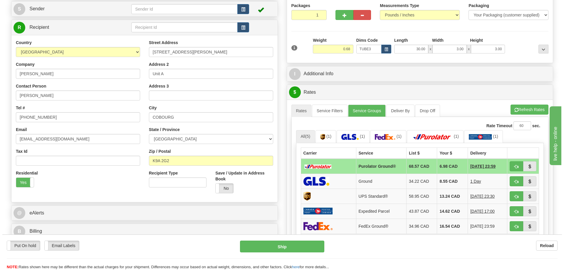
scroll to position [88, 0]
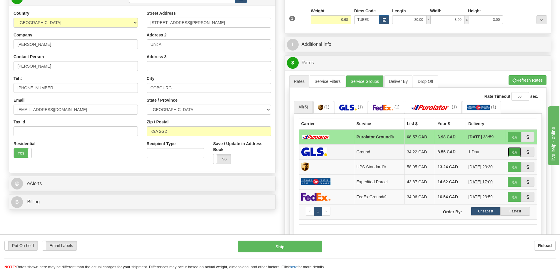
click at [517, 154] on button "button" at bounding box center [515, 152] width 14 height 10
type input "1"
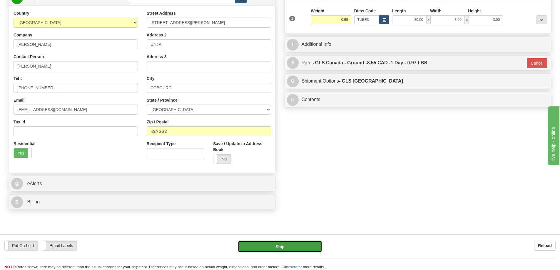
click at [312, 246] on button "Ship" at bounding box center [280, 247] width 84 height 12
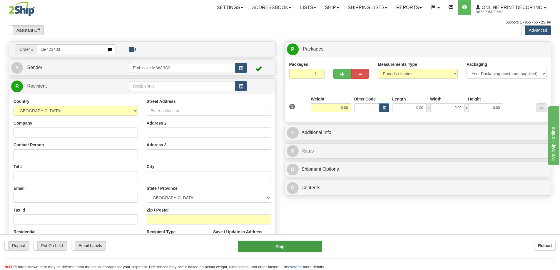
type input "ca-423483"
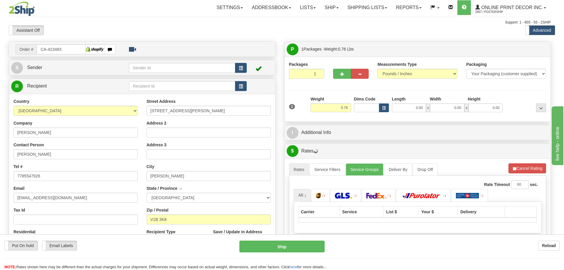
type input "VERNON"
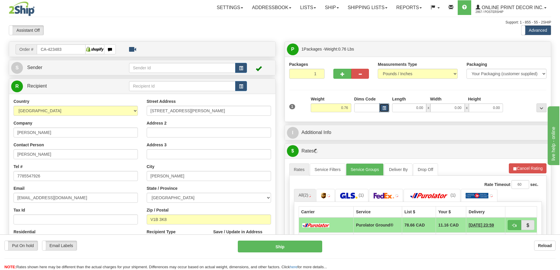
click at [386, 107] on span "button" at bounding box center [384, 108] width 4 height 3
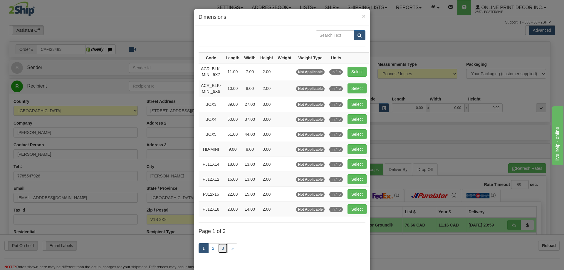
click at [222, 249] on link "3" at bounding box center [223, 248] width 10 height 10
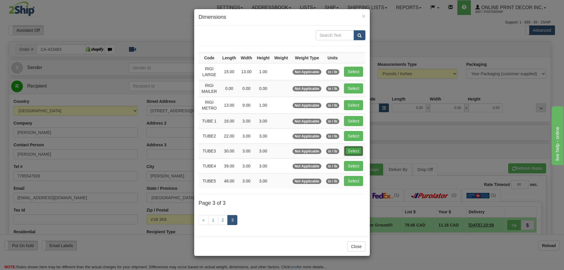
click at [359, 150] on button "Select" at bounding box center [353, 151] width 19 height 10
type input "TUBE3"
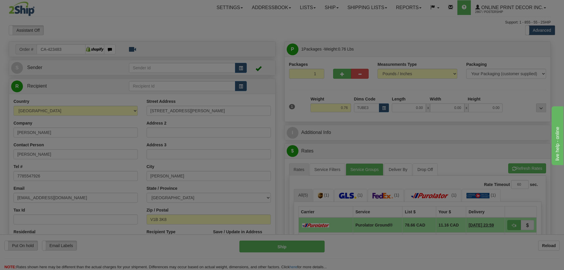
type input "30.00"
type input "3.00"
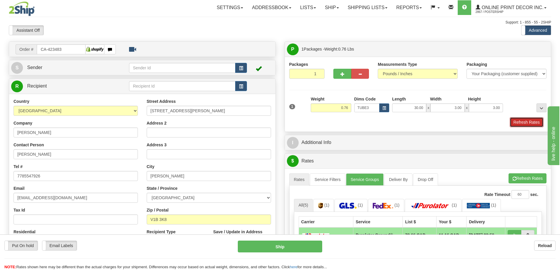
click at [529, 125] on button "Refresh Rates" at bounding box center [527, 122] width 34 height 10
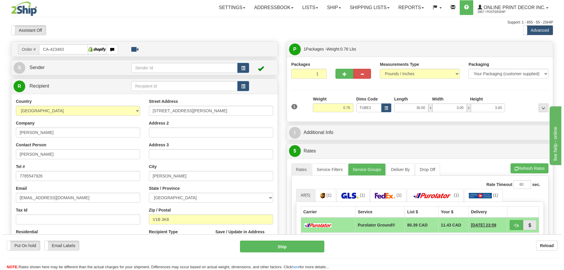
scroll to position [88, 0]
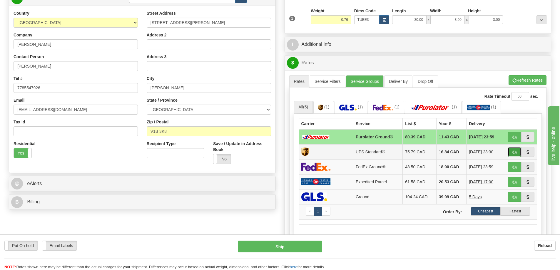
click at [512, 152] on span "button" at bounding box center [514, 153] width 4 height 4
type input "11"
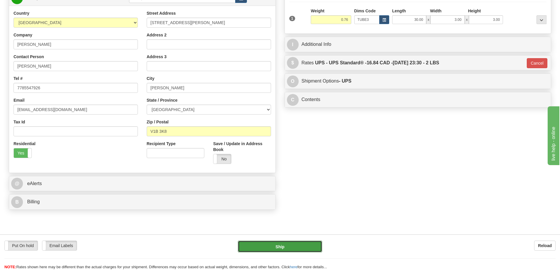
click at [299, 246] on button "Ship" at bounding box center [280, 247] width 84 height 12
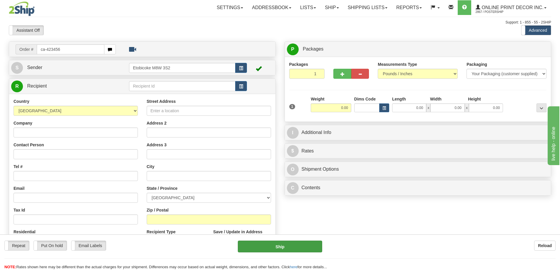
type input "ca-423456"
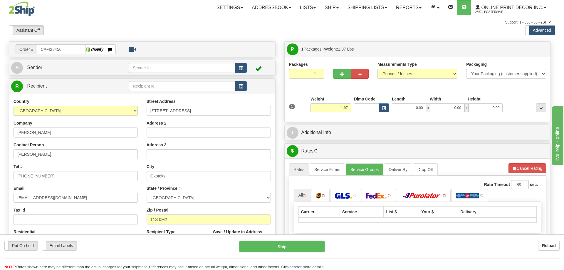
type input "OKOTOKS"
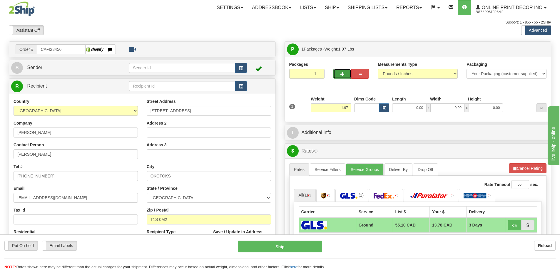
click at [345, 72] on button "button" at bounding box center [342, 74] width 18 height 10
radio input "true"
type input "2"
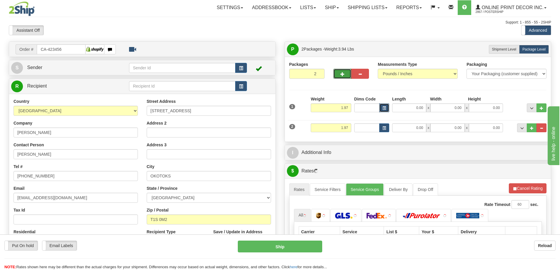
click at [385, 108] on span "button" at bounding box center [384, 108] width 4 height 3
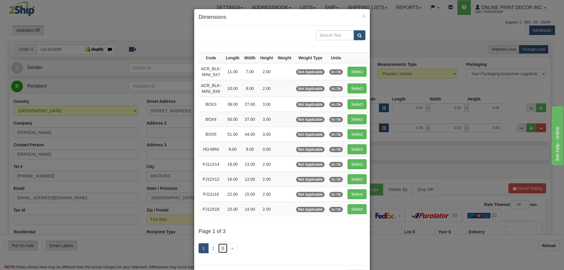
click at [219, 246] on link "3" at bounding box center [223, 248] width 10 height 10
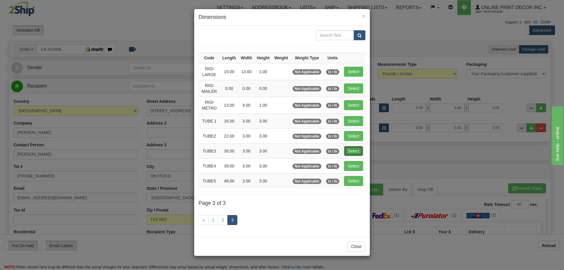
click at [355, 152] on button "Select" at bounding box center [353, 151] width 19 height 10
type input "TUBE3"
type input "30.00"
type input "3.00"
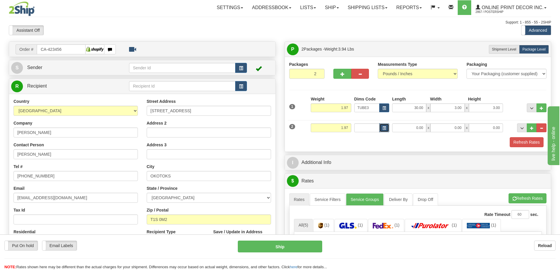
click at [384, 125] on button "button" at bounding box center [384, 127] width 10 height 9
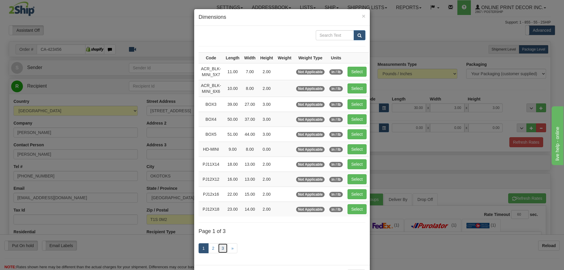
click at [224, 247] on link "3" at bounding box center [223, 248] width 10 height 10
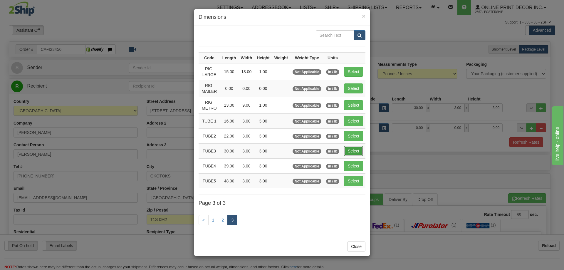
click at [354, 151] on button "Select" at bounding box center [353, 151] width 19 height 10
type input "TUBE3"
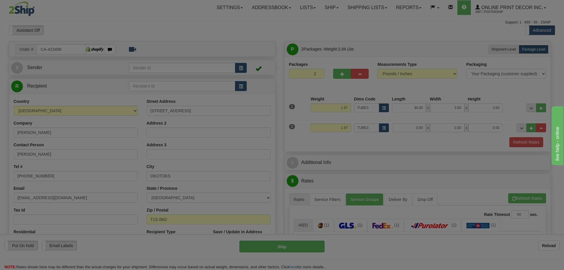
type input "30.00"
type input "3.00"
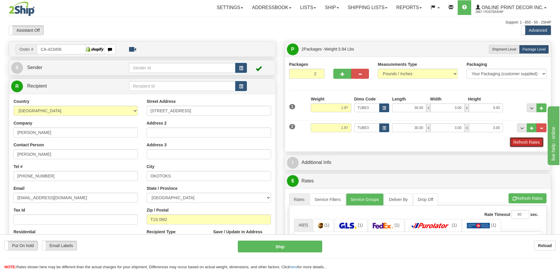
click at [528, 144] on button "Refresh Rates" at bounding box center [527, 142] width 34 height 10
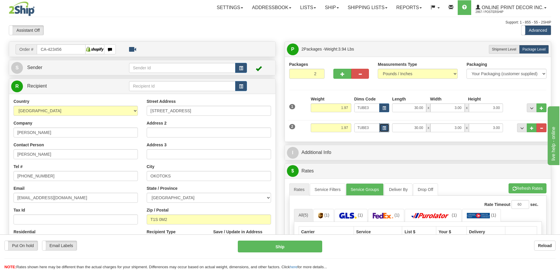
click at [385, 127] on span "button" at bounding box center [384, 128] width 4 height 3
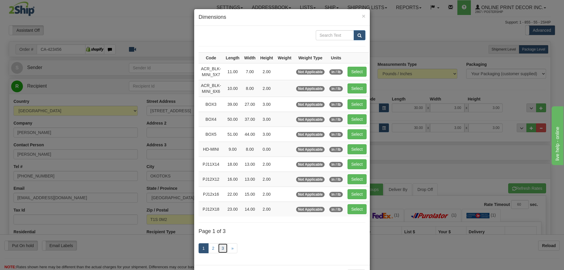
click at [222, 249] on link "3" at bounding box center [223, 248] width 10 height 10
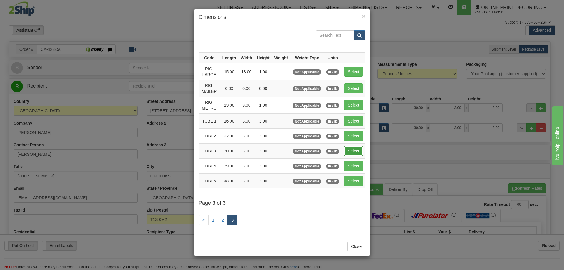
click at [359, 148] on button "Select" at bounding box center [353, 151] width 19 height 10
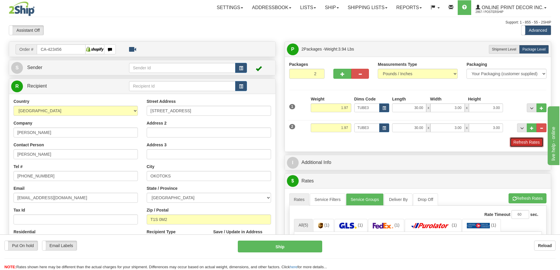
click at [514, 143] on button "Refresh Rates" at bounding box center [527, 142] width 34 height 10
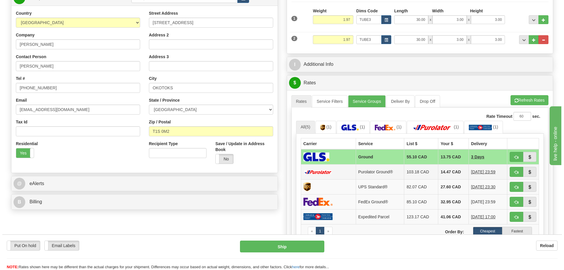
scroll to position [118, 0]
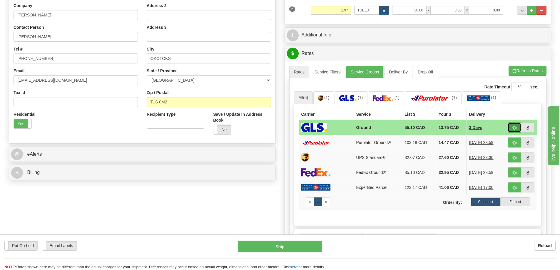
click at [515, 126] on button "button" at bounding box center [515, 128] width 14 height 10
type input "1"
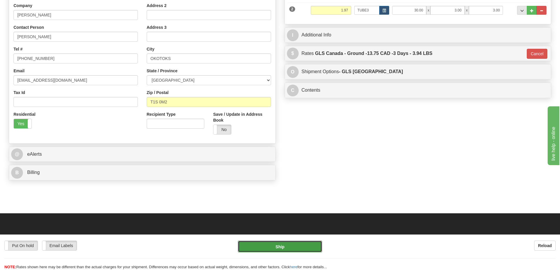
click at [289, 248] on button "Ship" at bounding box center [280, 247] width 84 height 12
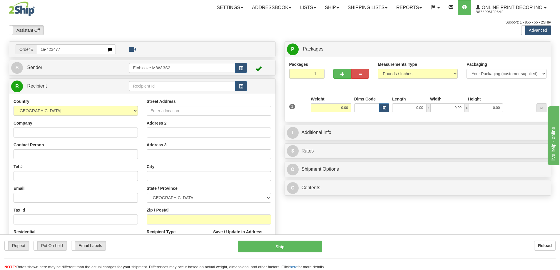
type input "ca-423477"
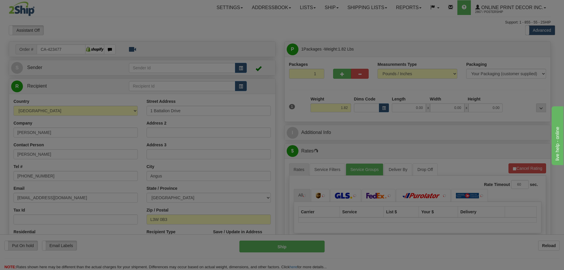
type input "ANGUS"
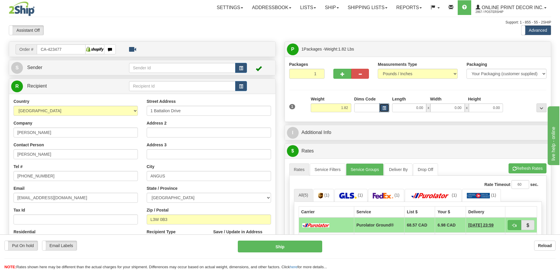
click at [385, 109] on span "button" at bounding box center [384, 108] width 4 height 3
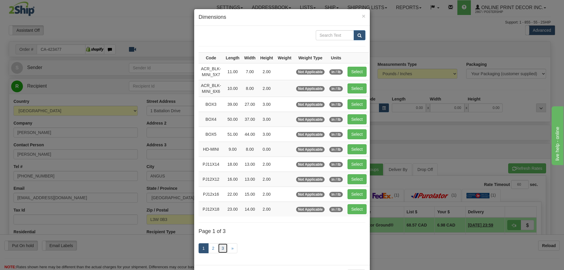
click at [218, 247] on link "3" at bounding box center [223, 248] width 10 height 10
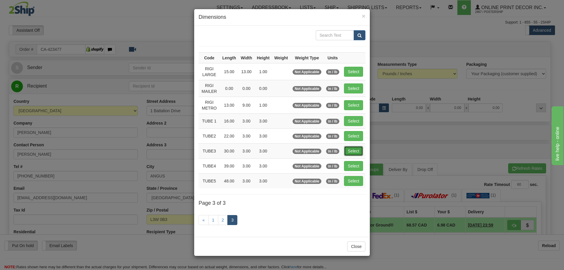
click at [354, 150] on button "Select" at bounding box center [353, 151] width 19 height 10
type input "TUBE3"
type input "30.00"
type input "3.00"
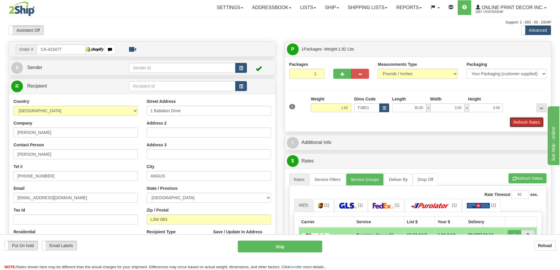
click at [523, 121] on button "Refresh Rates" at bounding box center [527, 122] width 34 height 10
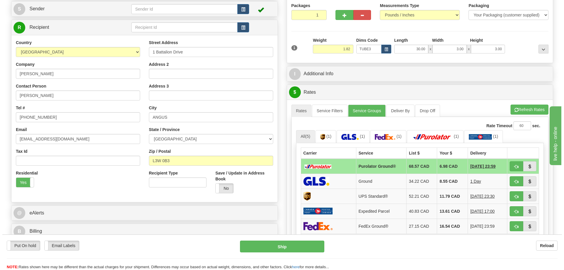
scroll to position [88, 0]
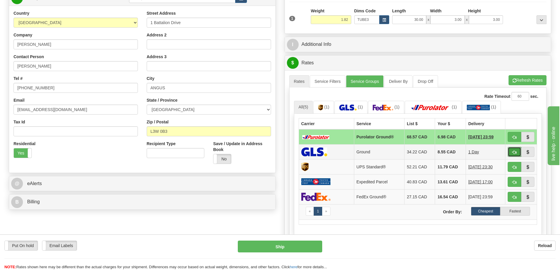
click at [514, 151] on button "button" at bounding box center [515, 152] width 14 height 10
type input "1"
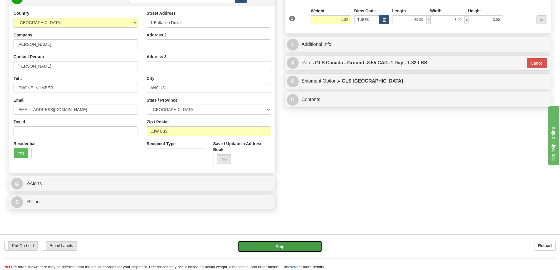
click at [268, 249] on button "Ship" at bounding box center [280, 247] width 84 height 12
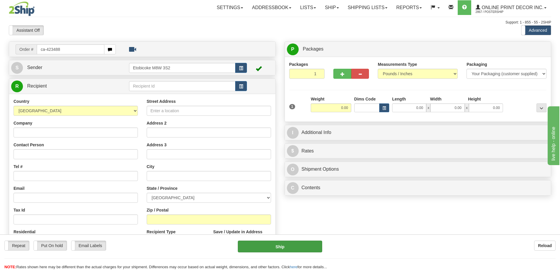
type input "ca-423488"
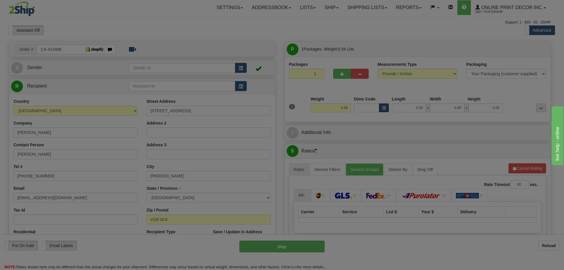
type input "LANGLEY"
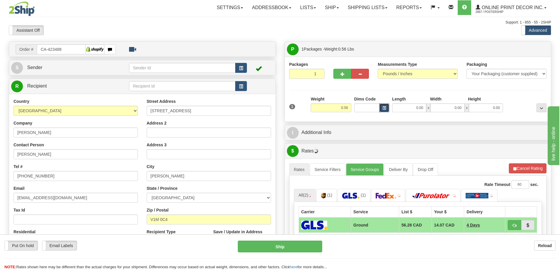
click at [384, 107] on span "button" at bounding box center [384, 108] width 4 height 3
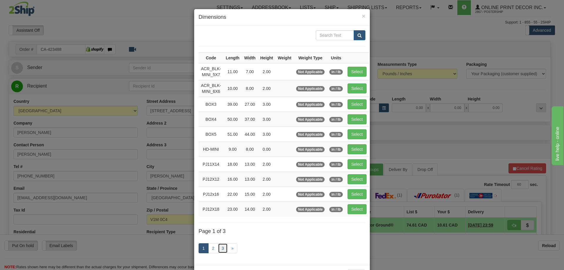
click at [220, 245] on link "3" at bounding box center [223, 248] width 10 height 10
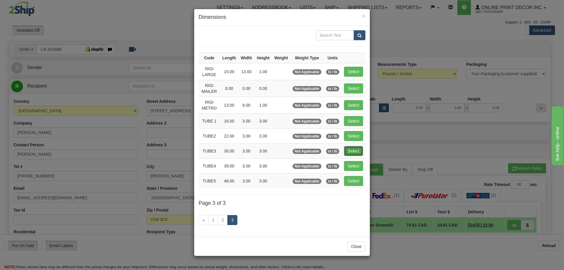
click at [347, 147] on button "Select" at bounding box center [353, 151] width 19 height 10
type input "TUBE3"
type input "30.00"
type input "3.00"
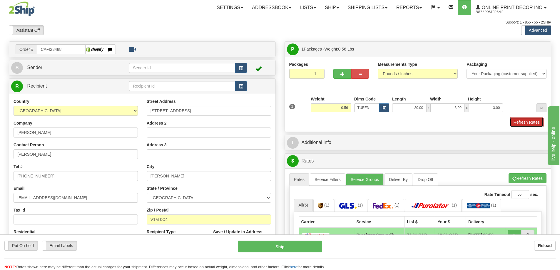
click at [514, 122] on button "Refresh Rates" at bounding box center [527, 122] width 34 height 10
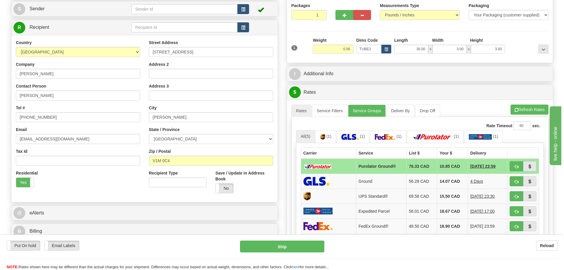
scroll to position [88, 0]
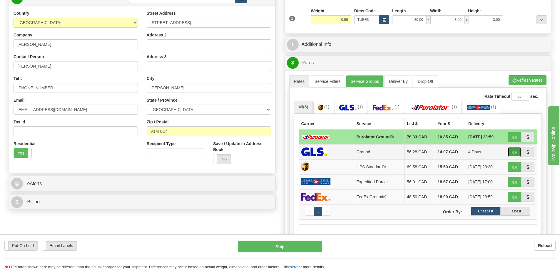
click at [512, 149] on button "button" at bounding box center [515, 152] width 14 height 10
type input "1"
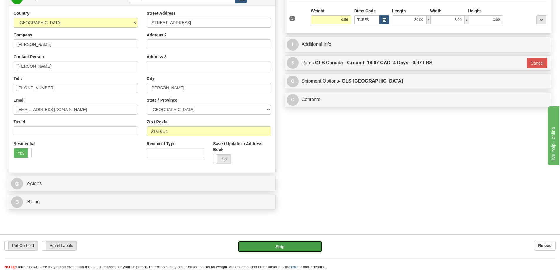
click at [295, 242] on button "Ship" at bounding box center [280, 247] width 84 height 12
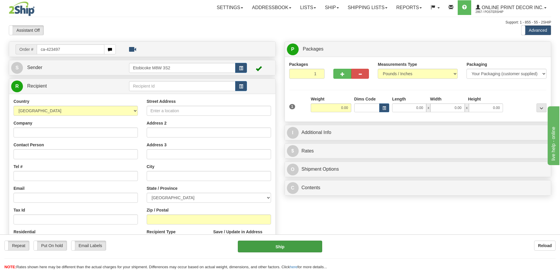
type input "ca-423497"
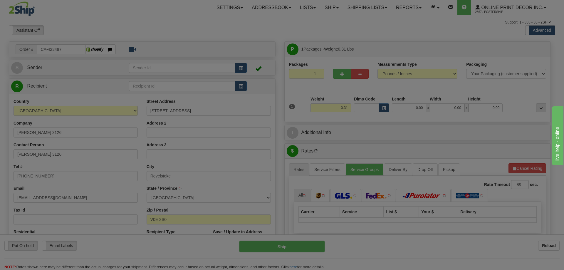
type input "REVELSTOKE"
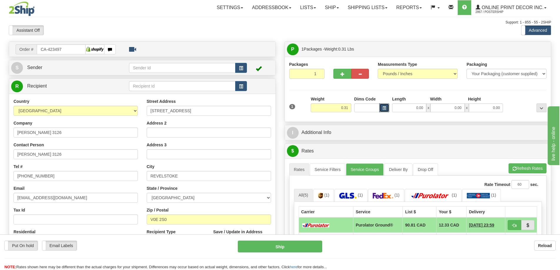
click at [384, 106] on button "button" at bounding box center [384, 107] width 10 height 9
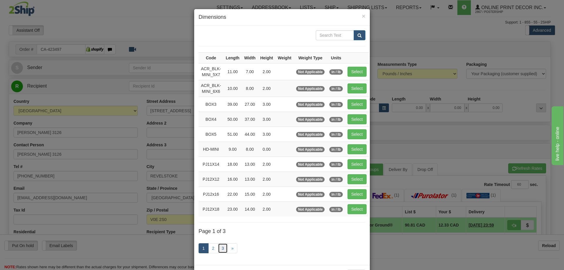
click at [219, 248] on link "3" at bounding box center [223, 248] width 10 height 10
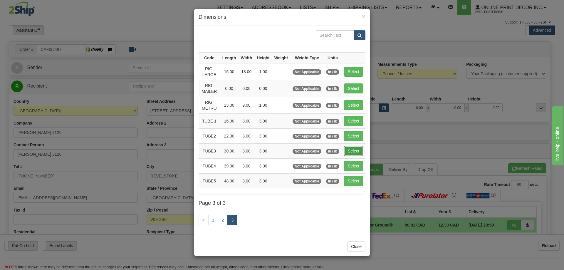
click at [358, 149] on button "Select" at bounding box center [353, 151] width 19 height 10
type input "TUBE3"
type input "30.00"
type input "3.00"
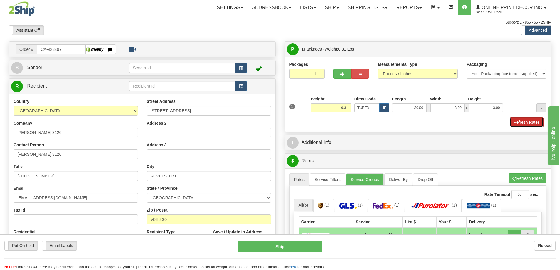
click at [519, 123] on button "Refresh Rates" at bounding box center [527, 122] width 34 height 10
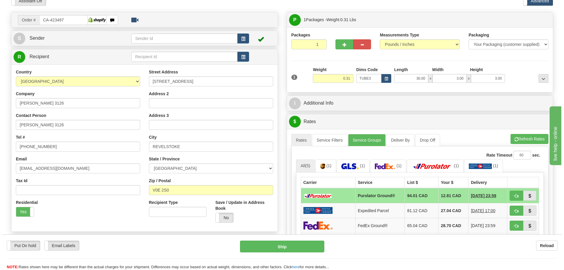
scroll to position [59, 0]
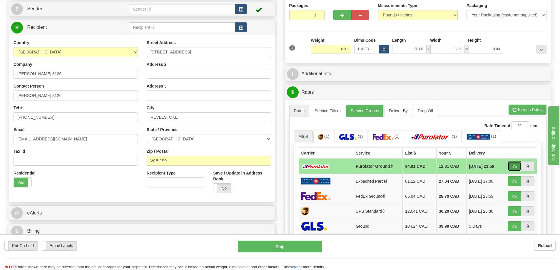
click at [513, 168] on span "button" at bounding box center [514, 167] width 4 height 4
type input "260"
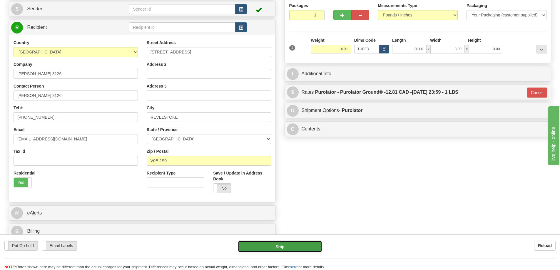
click at [284, 250] on button "Ship" at bounding box center [280, 247] width 84 height 12
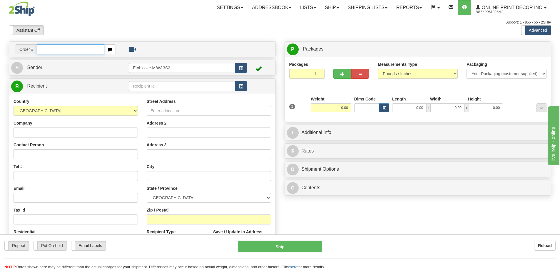
click at [65, 49] on input "text" at bounding box center [71, 49] width 68 height 10
type input "ca-423518"
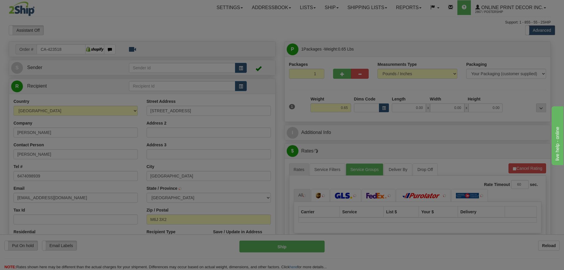
type input "[GEOGRAPHIC_DATA]"
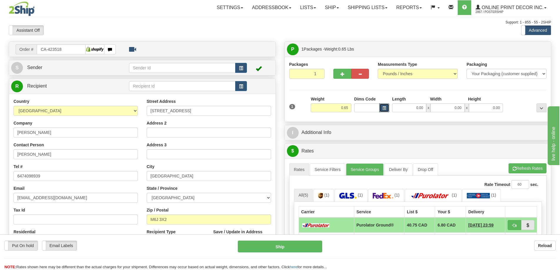
click at [386, 107] on button "button" at bounding box center [384, 107] width 10 height 9
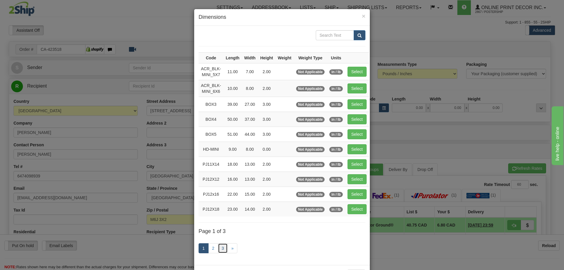
click at [223, 247] on link "3" at bounding box center [223, 248] width 10 height 10
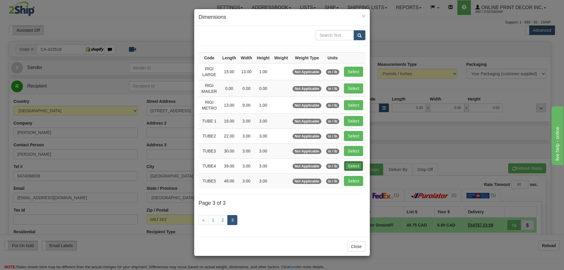
click at [357, 164] on button "Select" at bounding box center [353, 166] width 19 height 10
type input "TUBE4"
type input "39.00"
type input "3.00"
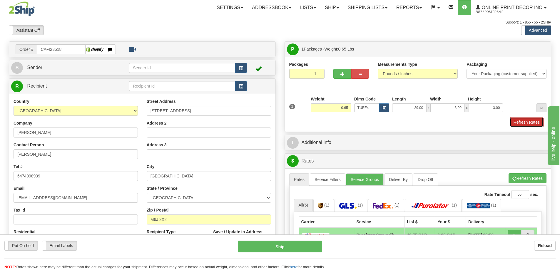
click at [526, 121] on button "Refresh Rates" at bounding box center [527, 122] width 34 height 10
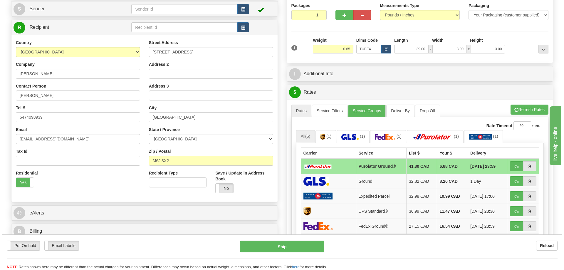
scroll to position [88, 0]
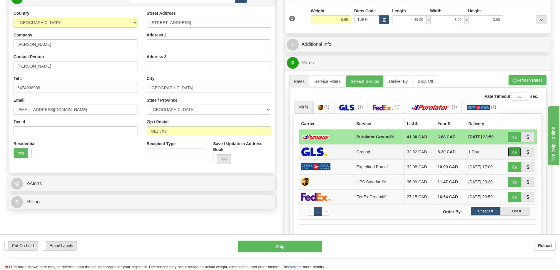
click at [514, 153] on span "button" at bounding box center [514, 153] width 4 height 4
type input "1"
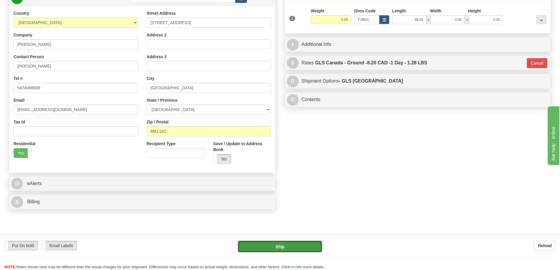
click at [305, 245] on button "Ship" at bounding box center [280, 247] width 84 height 12
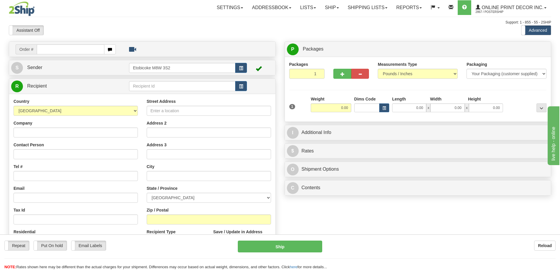
click at [233, 31] on div "Assistant On Assistant Off Do a return Do a return" at bounding box center [119, 30] width 230 height 10
click at [349, 206] on div "Order # S Sender" at bounding box center [279, 171] width 551 height 260
click at [258, 182] on div "Street Address Address 2 Address 3 City State / Province [GEOGRAPHIC_DATA] [GEO…" at bounding box center [208, 177] width 133 height 158
click at [256, 181] on input "text" at bounding box center [209, 176] width 124 height 10
